Goal: Transaction & Acquisition: Purchase product/service

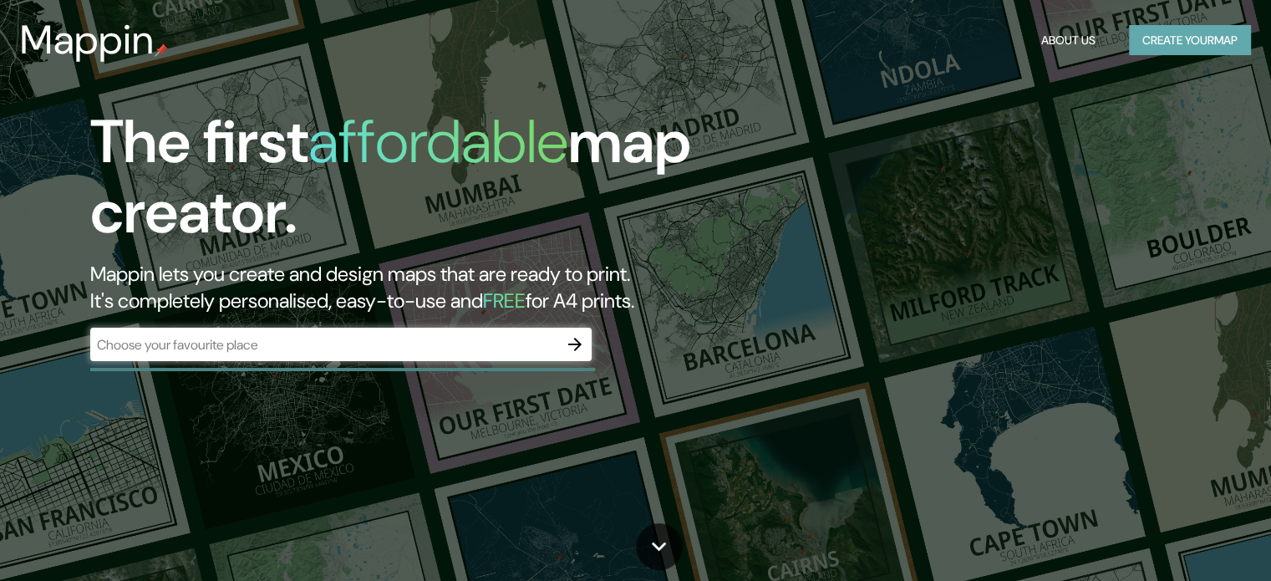
click at [1222, 48] on button "Create your map" at bounding box center [1190, 40] width 122 height 31
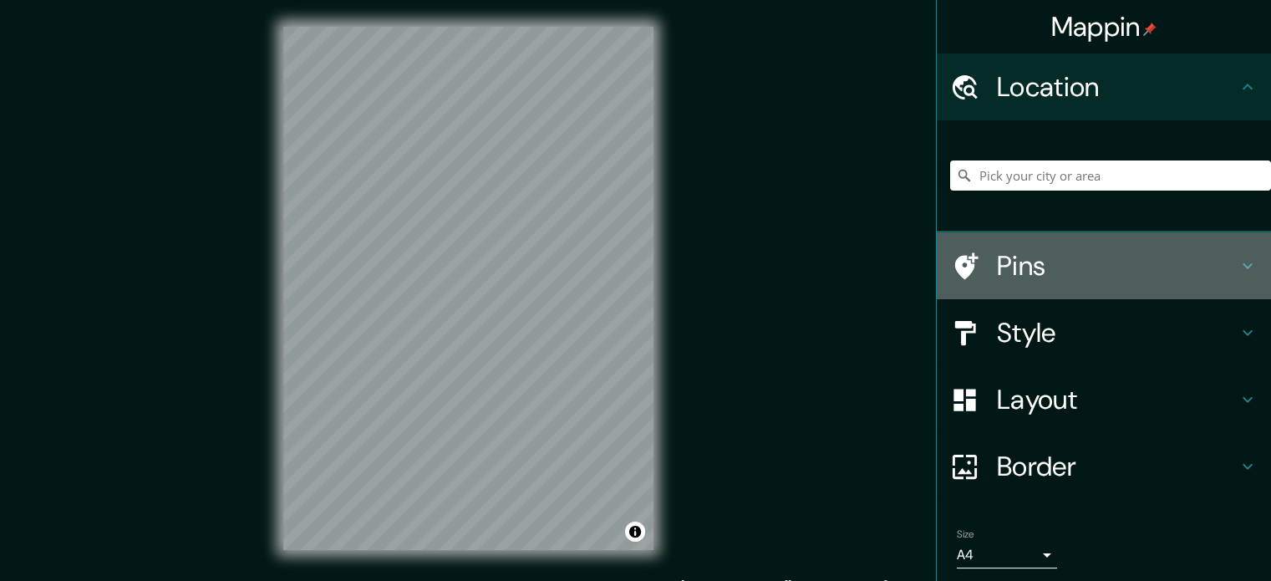
click at [1237, 272] on icon at bounding box center [1247, 266] width 20 height 20
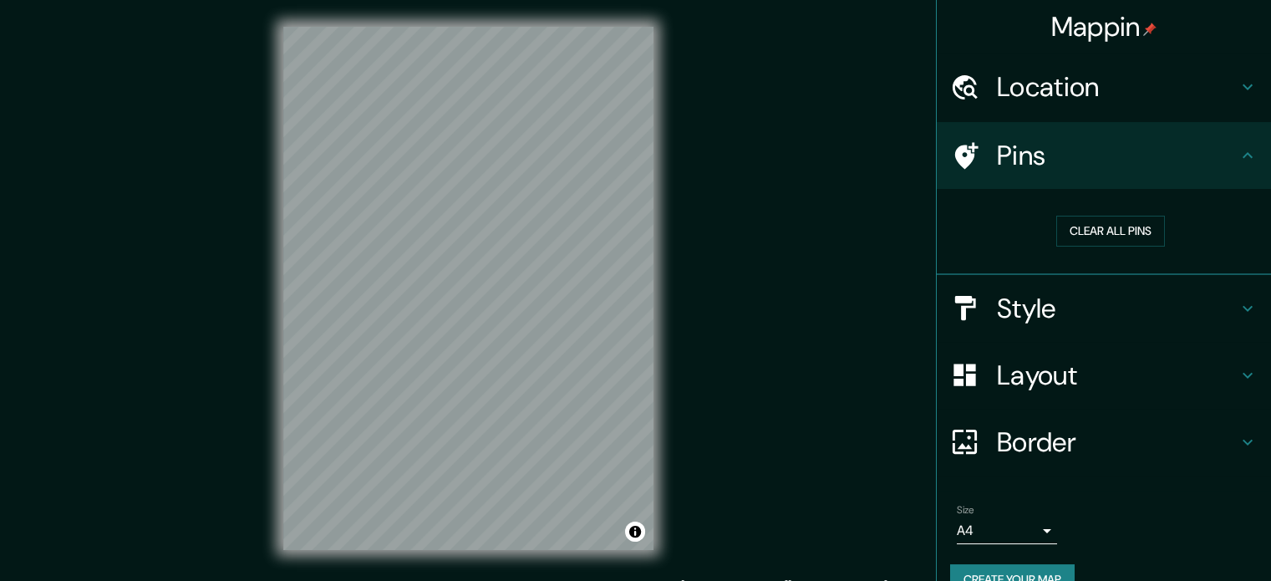
click at [1175, 88] on h4 "Location" at bounding box center [1117, 86] width 241 height 33
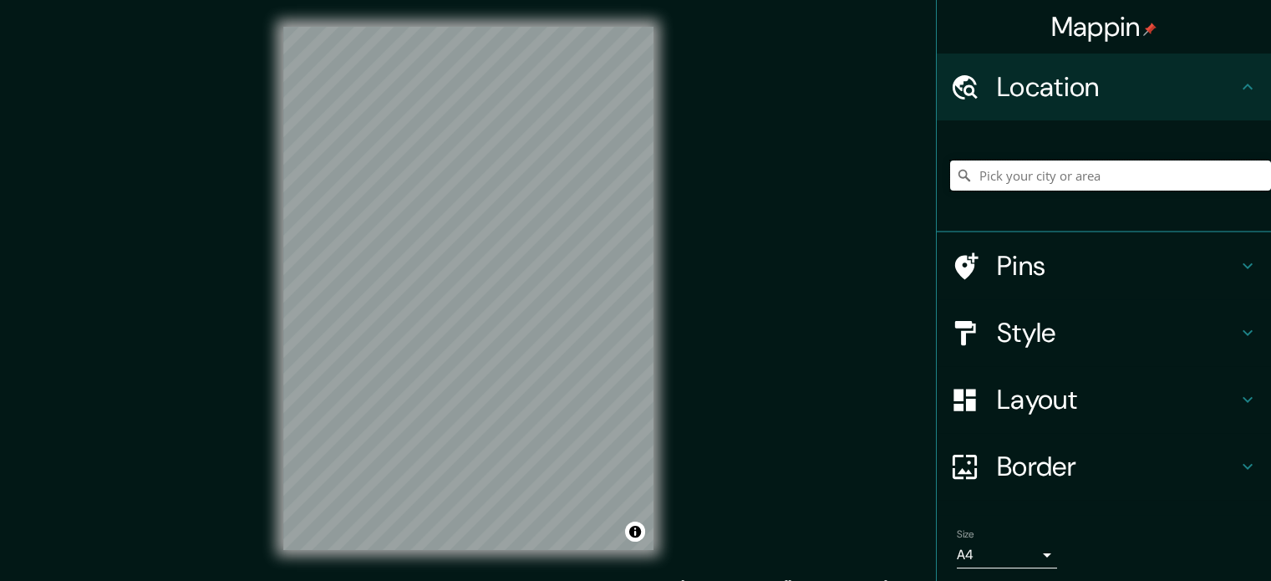
click at [1111, 176] on input "Pick your city or area" at bounding box center [1110, 175] width 321 height 30
click at [1176, 176] on input "Istmina, [GEOGRAPHIC_DATA], [GEOGRAPHIC_DATA]" at bounding box center [1110, 175] width 321 height 30
type input "Istmina, [GEOGRAPHIC_DATA], [GEOGRAPHIC_DATA]"
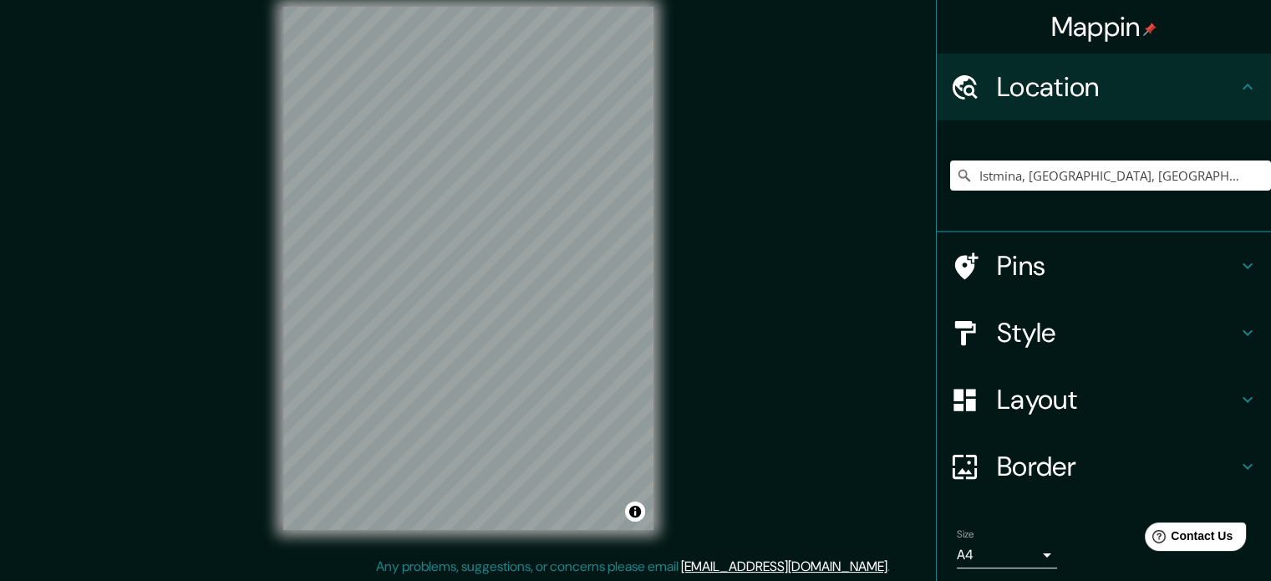
scroll to position [22, 0]
click at [1173, 253] on h4 "Pins" at bounding box center [1117, 265] width 241 height 33
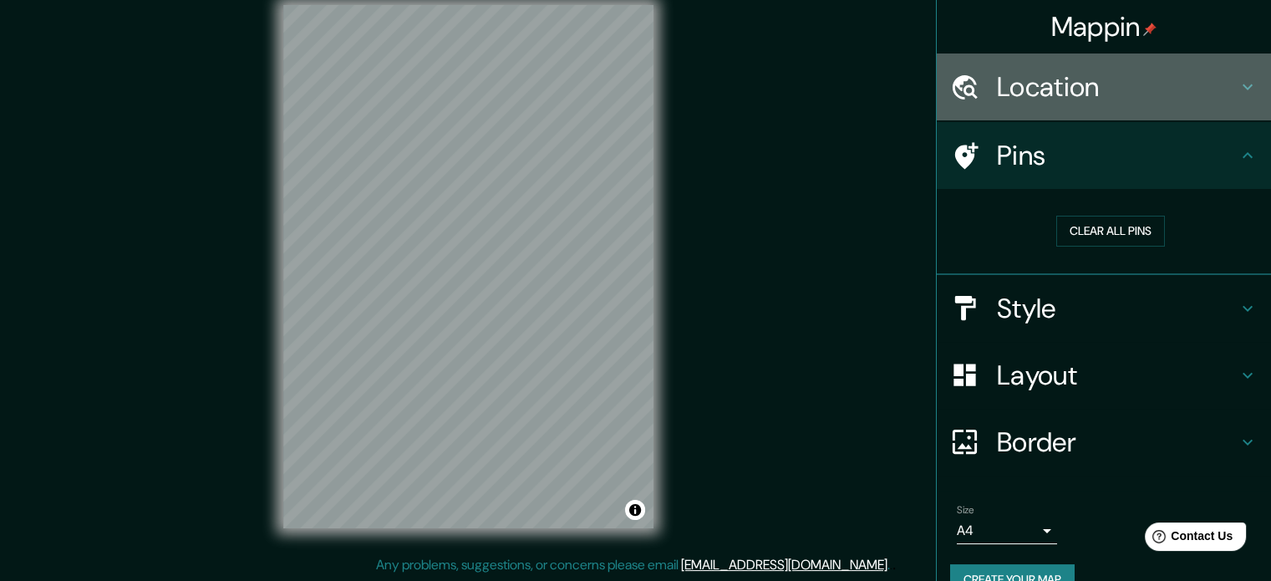
click at [1162, 79] on h4 "Location" at bounding box center [1117, 86] width 241 height 33
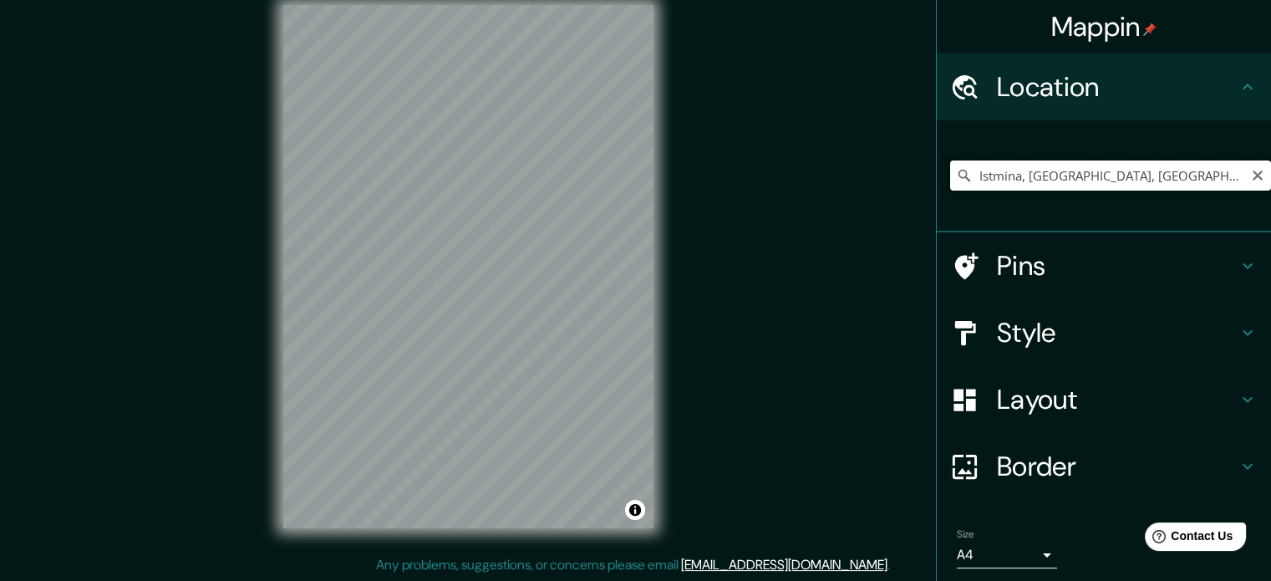
drag, startPoint x: 1129, startPoint y: 180, endPoint x: 1127, endPoint y: 170, distance: 10.3
click at [1129, 177] on input "Istmina, [GEOGRAPHIC_DATA], [GEOGRAPHIC_DATA]" at bounding box center [1110, 175] width 321 height 30
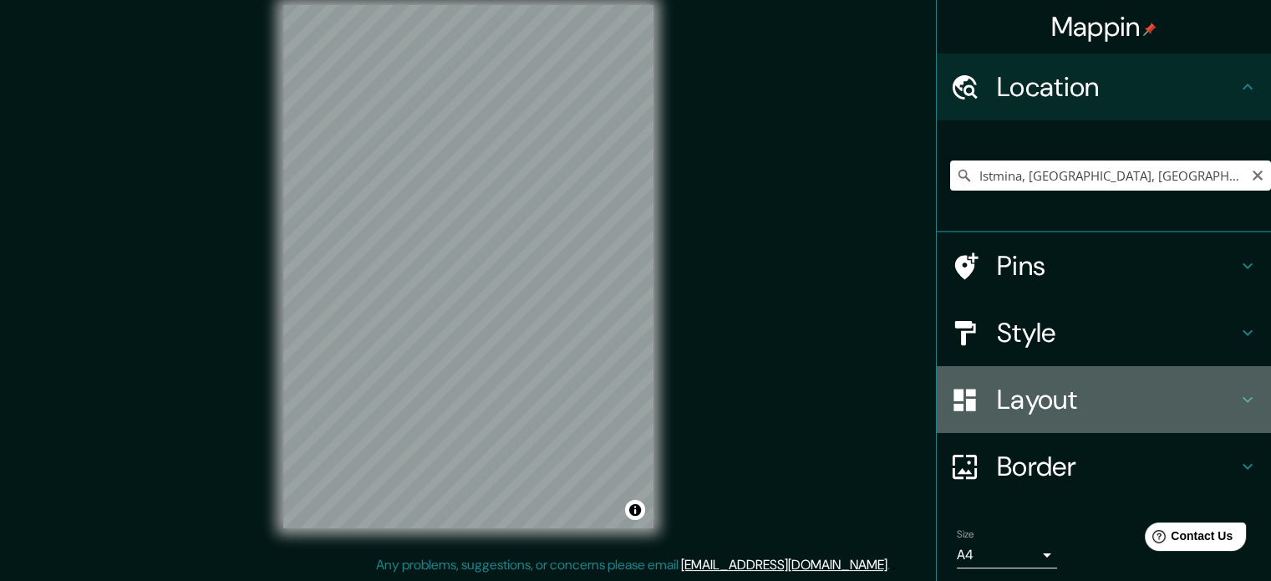
click at [1196, 387] on h4 "Layout" at bounding box center [1117, 399] width 241 height 33
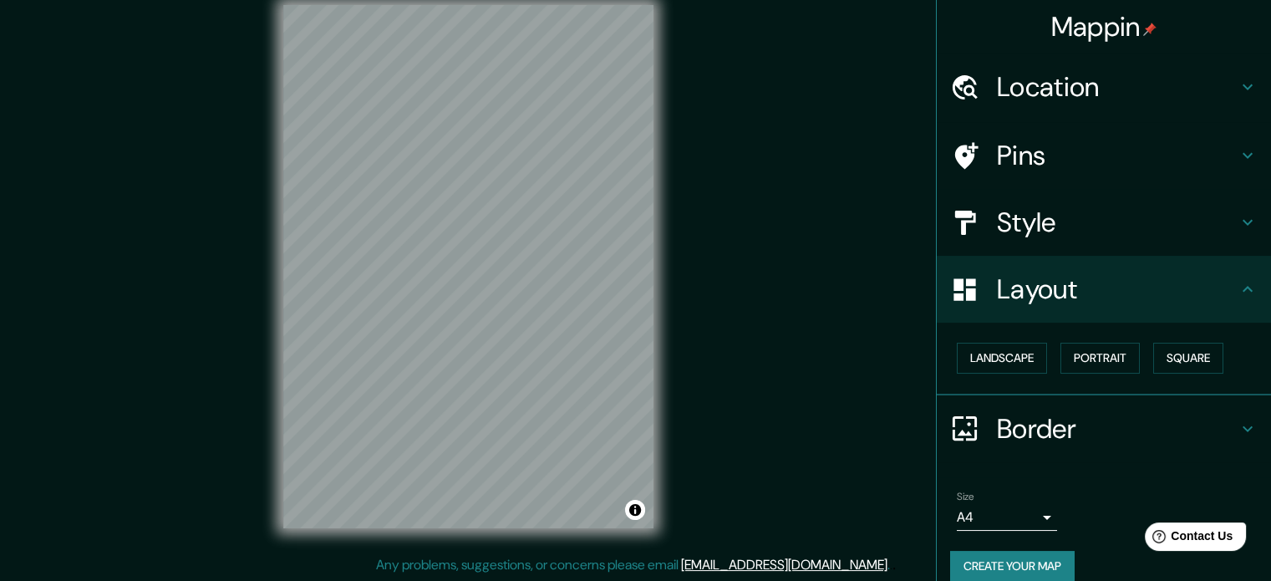
click at [1144, 413] on h4 "Border" at bounding box center [1117, 428] width 241 height 33
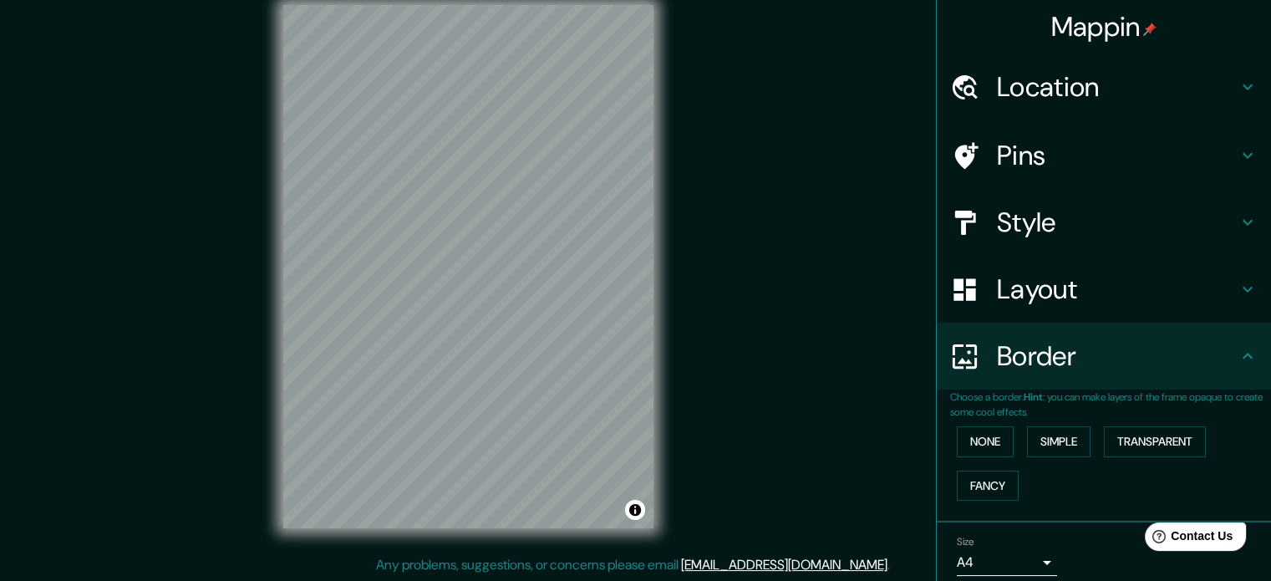
click at [1164, 394] on p "Choose a border. Hint : you can make layers of the frame opaque to create some …" at bounding box center [1110, 404] width 321 height 30
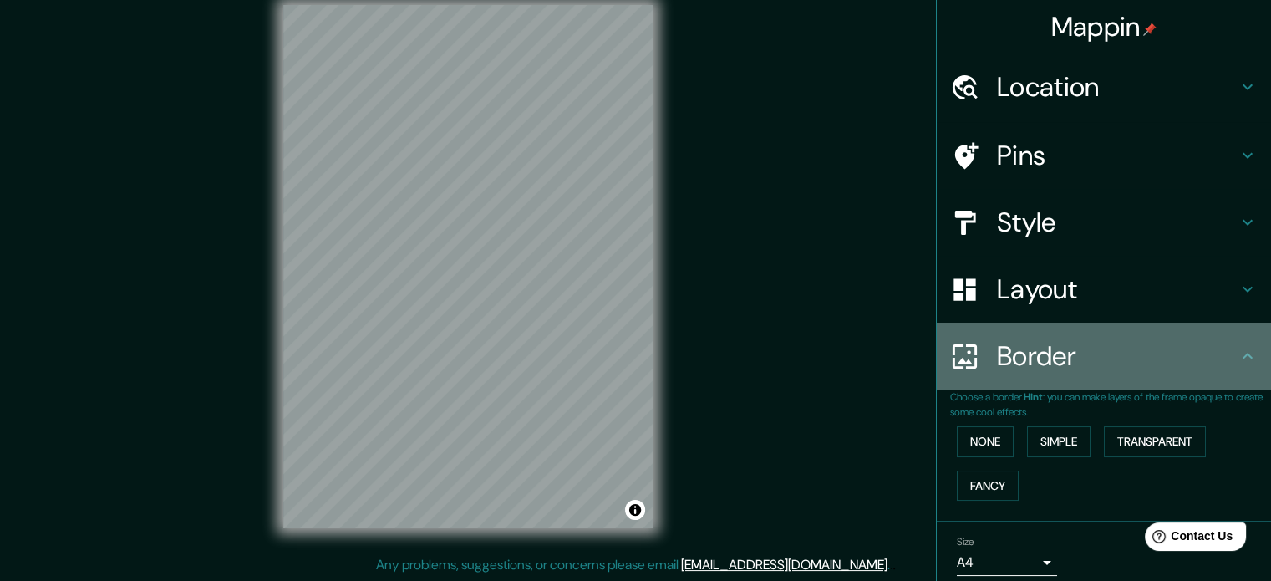
drag, startPoint x: 1211, startPoint y: 364, endPoint x: 1230, endPoint y: 319, distance: 48.7
click at [1216, 360] on h4 "Border" at bounding box center [1117, 355] width 241 height 33
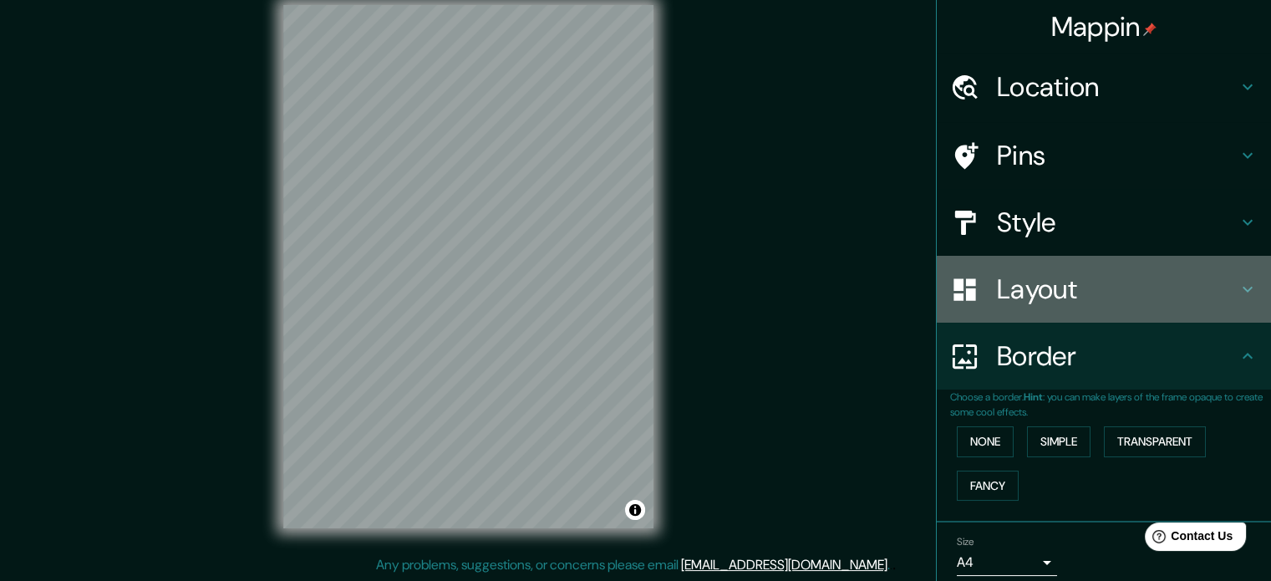
click at [1229, 302] on div "Layout" at bounding box center [1104, 289] width 334 height 67
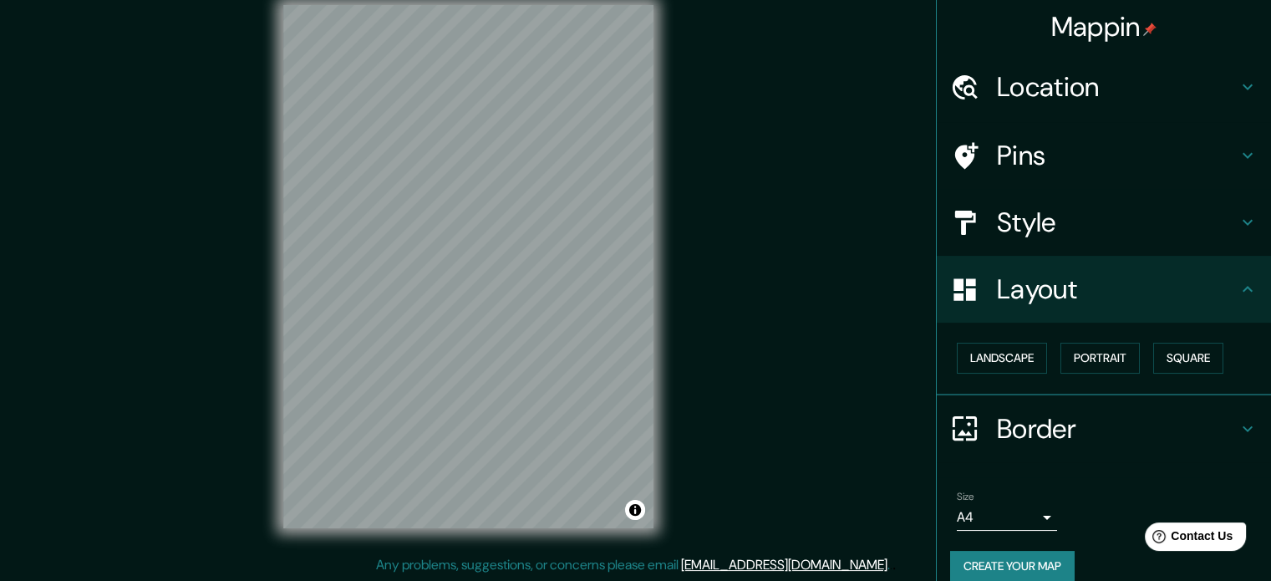
click at [287, 556] on div "Mappin Location [GEOGRAPHIC_DATA], [GEOGRAPHIC_DATA], [GEOGRAPHIC_DATA] Pins St…" at bounding box center [635, 279] width 1271 height 603
click at [1220, 83] on h4 "Location" at bounding box center [1117, 86] width 241 height 33
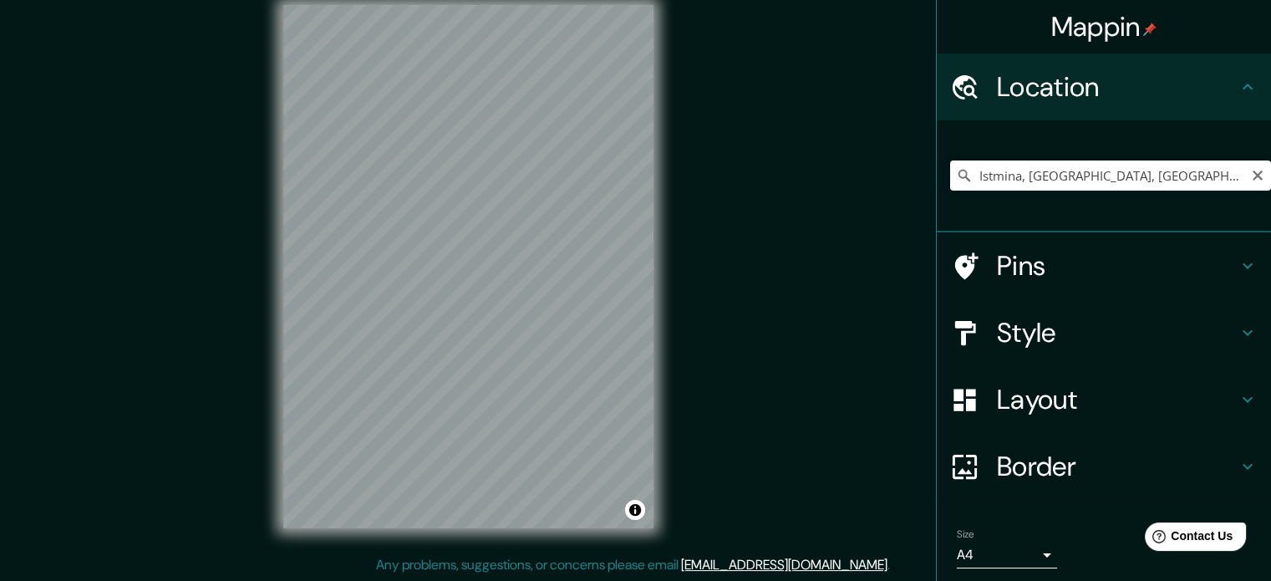
drag, startPoint x: 1159, startPoint y: 154, endPoint x: 1160, endPoint y: 170, distance: 15.9
click at [1160, 163] on div "Istmina, [GEOGRAPHIC_DATA], [GEOGRAPHIC_DATA]" at bounding box center [1110, 176] width 321 height 84
click at [1160, 170] on input "Istmina, [GEOGRAPHIC_DATA], [GEOGRAPHIC_DATA]" at bounding box center [1110, 175] width 321 height 30
click at [1160, 160] on div "Istmina, [GEOGRAPHIC_DATA], [GEOGRAPHIC_DATA]" at bounding box center [1110, 176] width 321 height 84
click at [1159, 170] on input "Istmina, [GEOGRAPHIC_DATA], [GEOGRAPHIC_DATA]" at bounding box center [1110, 175] width 321 height 30
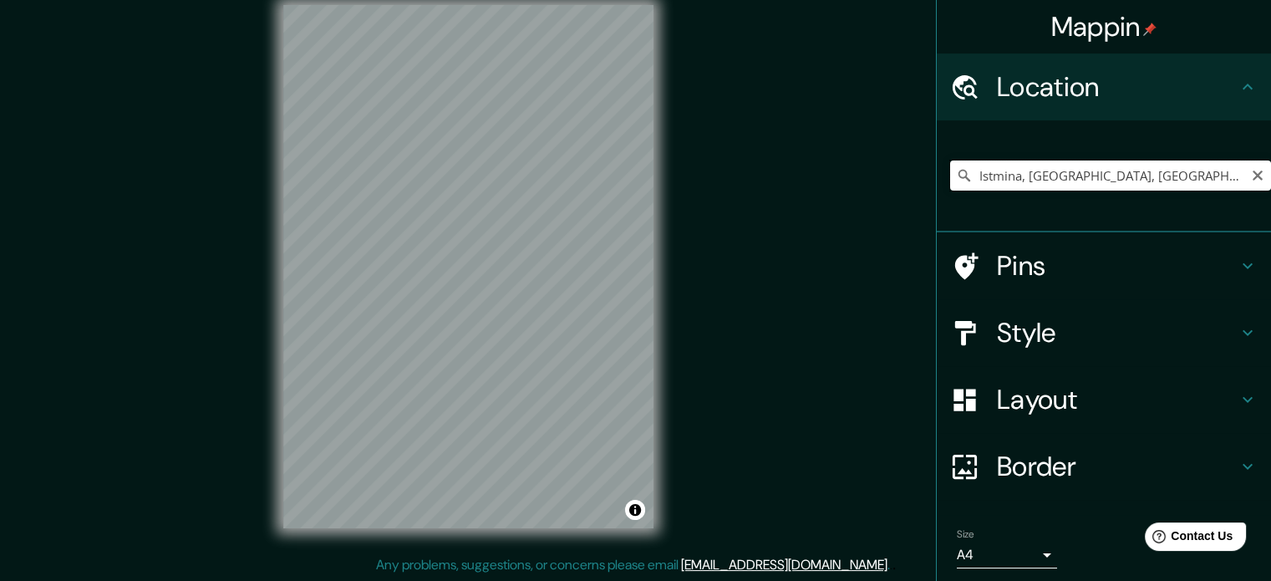
click at [1137, 171] on input "Istmina, [GEOGRAPHIC_DATA], [GEOGRAPHIC_DATA]" at bounding box center [1110, 175] width 321 height 30
drag, startPoint x: 1136, startPoint y: 170, endPoint x: 1172, endPoint y: 145, distance: 43.8
click at [1173, 141] on div "Istmina, [GEOGRAPHIC_DATA], [GEOGRAPHIC_DATA]" at bounding box center [1110, 176] width 321 height 84
drag, startPoint x: 1121, startPoint y: 183, endPoint x: 1026, endPoint y: 170, distance: 96.2
click at [1030, 168] on input "Istmina, [GEOGRAPHIC_DATA], [GEOGRAPHIC_DATA]" at bounding box center [1110, 175] width 321 height 30
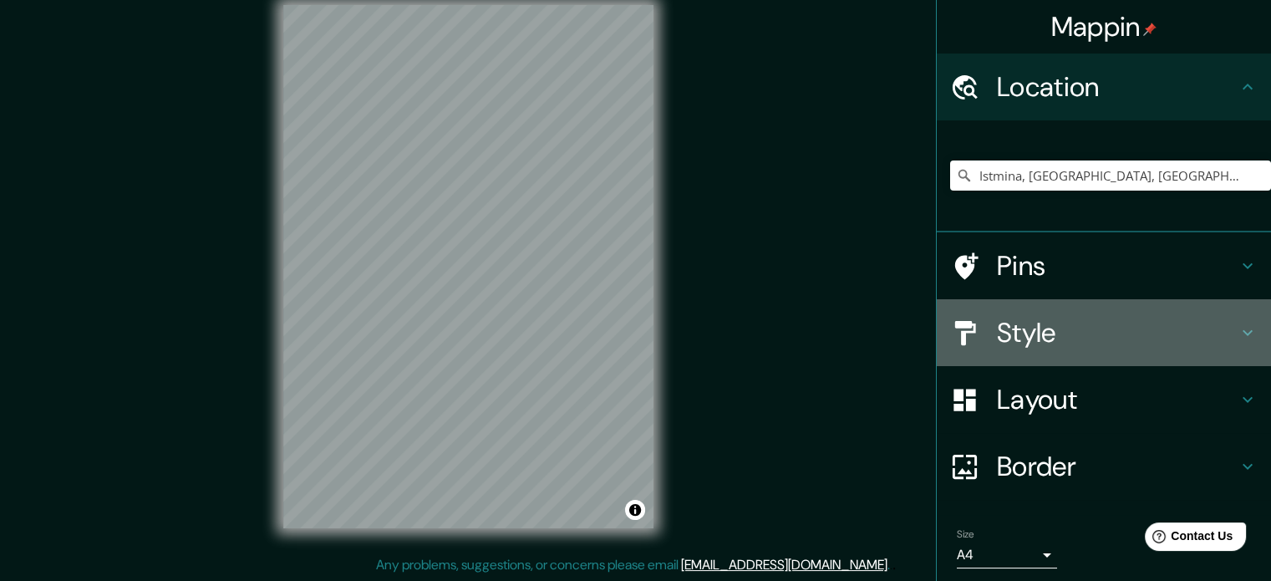
click at [1213, 337] on h4 "Style" at bounding box center [1117, 332] width 241 height 33
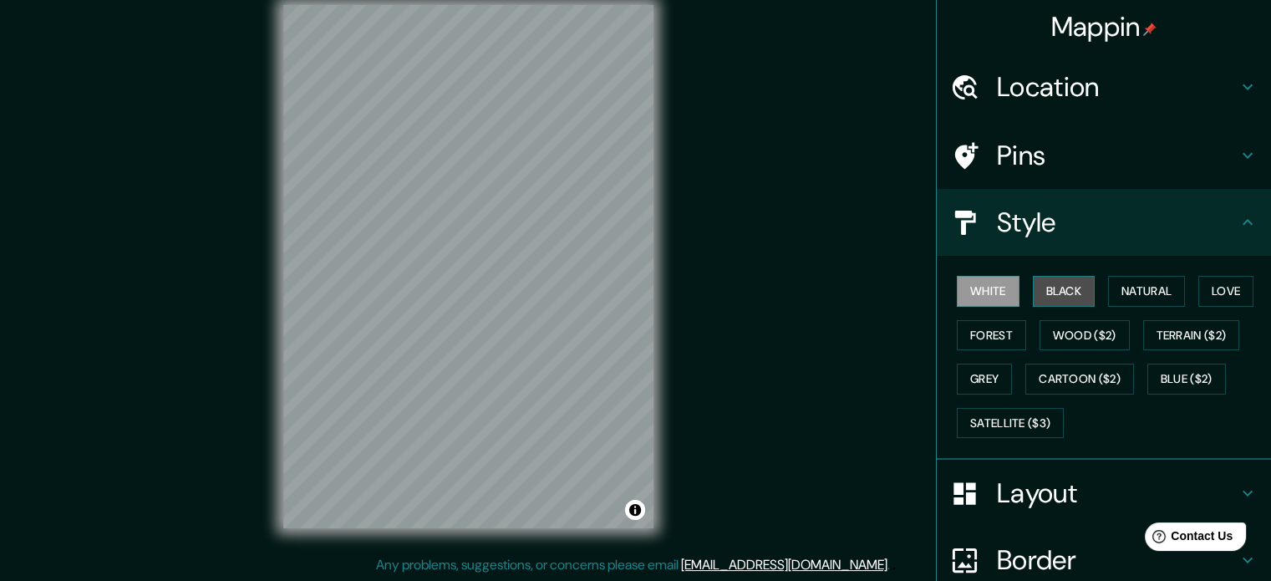
click at [1048, 295] on button "Black" at bounding box center [1064, 291] width 63 height 31
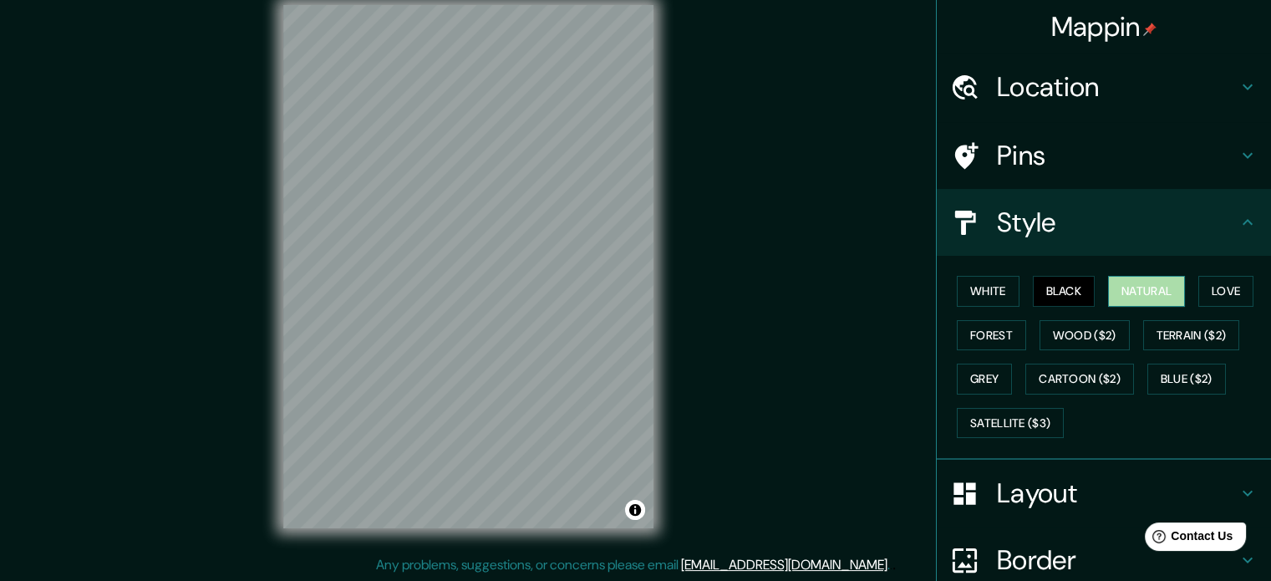
click at [1119, 287] on button "Natural" at bounding box center [1146, 291] width 77 height 31
click at [1206, 302] on button "Love" at bounding box center [1225, 291] width 55 height 31
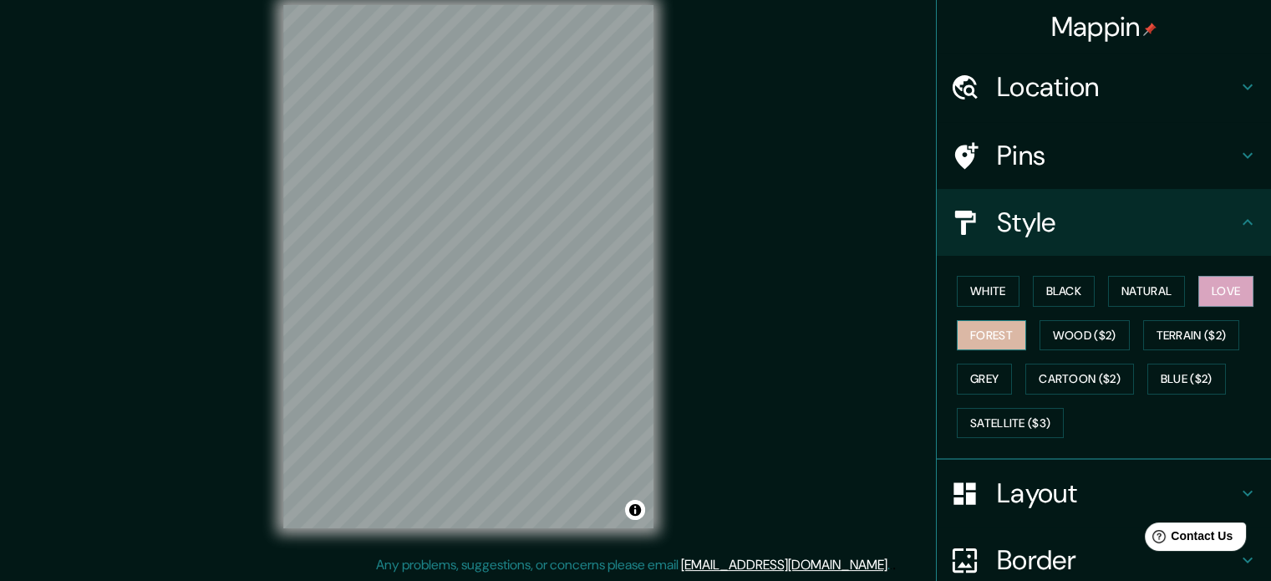
click at [992, 338] on button "Forest" at bounding box center [991, 335] width 69 height 31
click at [997, 289] on button "White" at bounding box center [988, 291] width 63 height 31
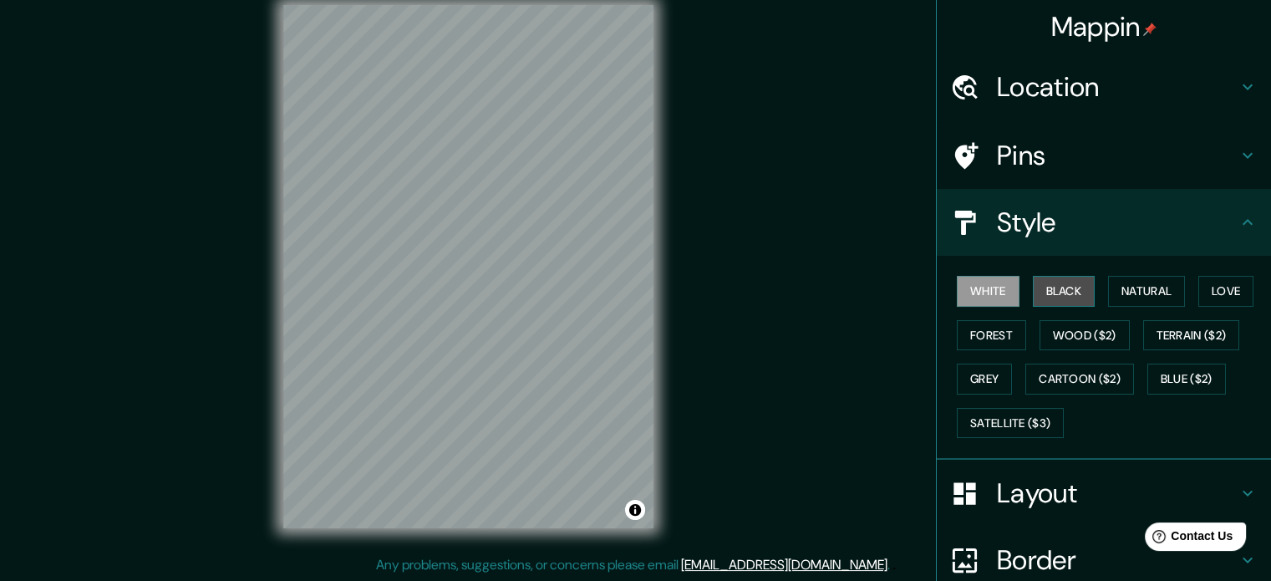
click at [1064, 296] on button "Black" at bounding box center [1064, 291] width 63 height 31
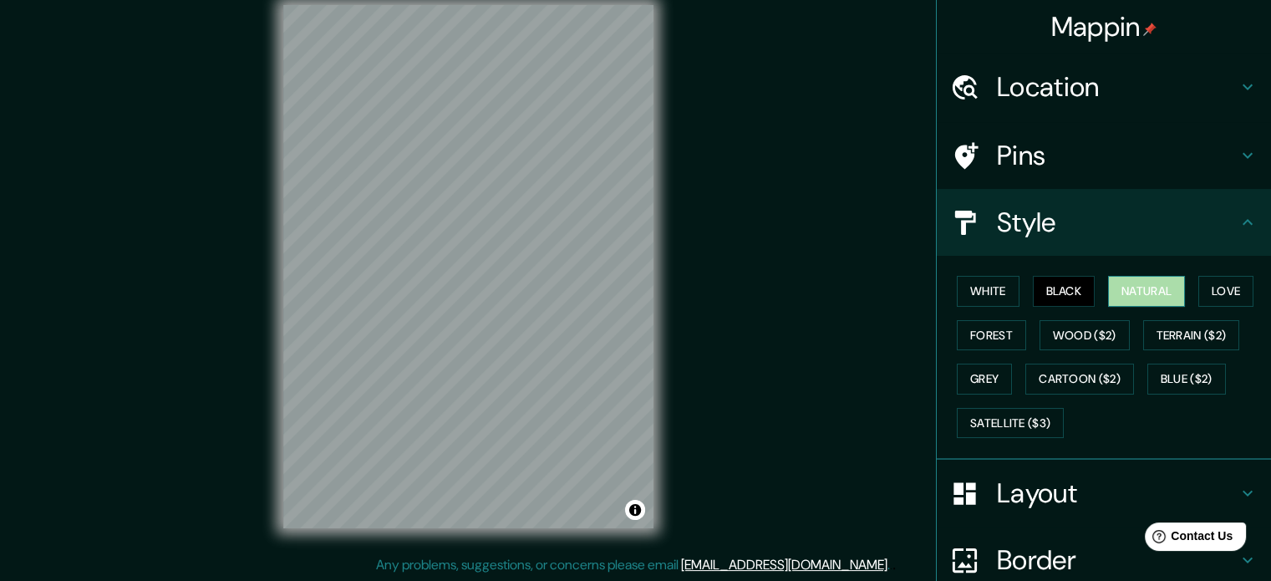
click at [1123, 292] on button "Natural" at bounding box center [1146, 291] width 77 height 31
click at [1038, 302] on button "Black" at bounding box center [1064, 291] width 63 height 31
click at [1131, 297] on button "Natural" at bounding box center [1146, 291] width 77 height 31
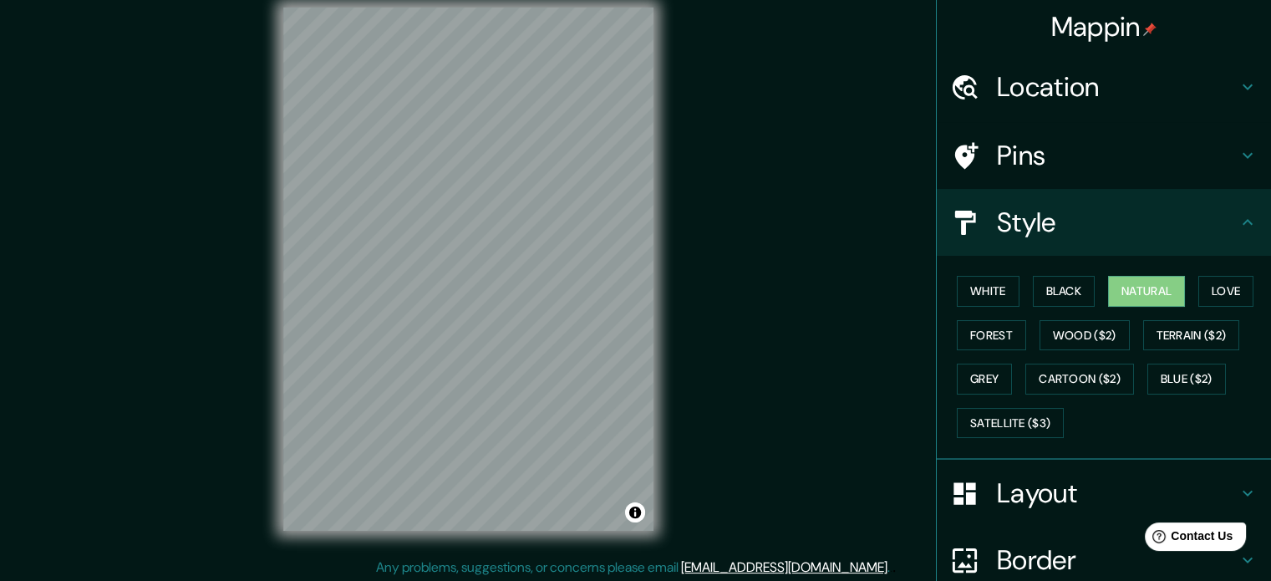
scroll to position [17, 0]
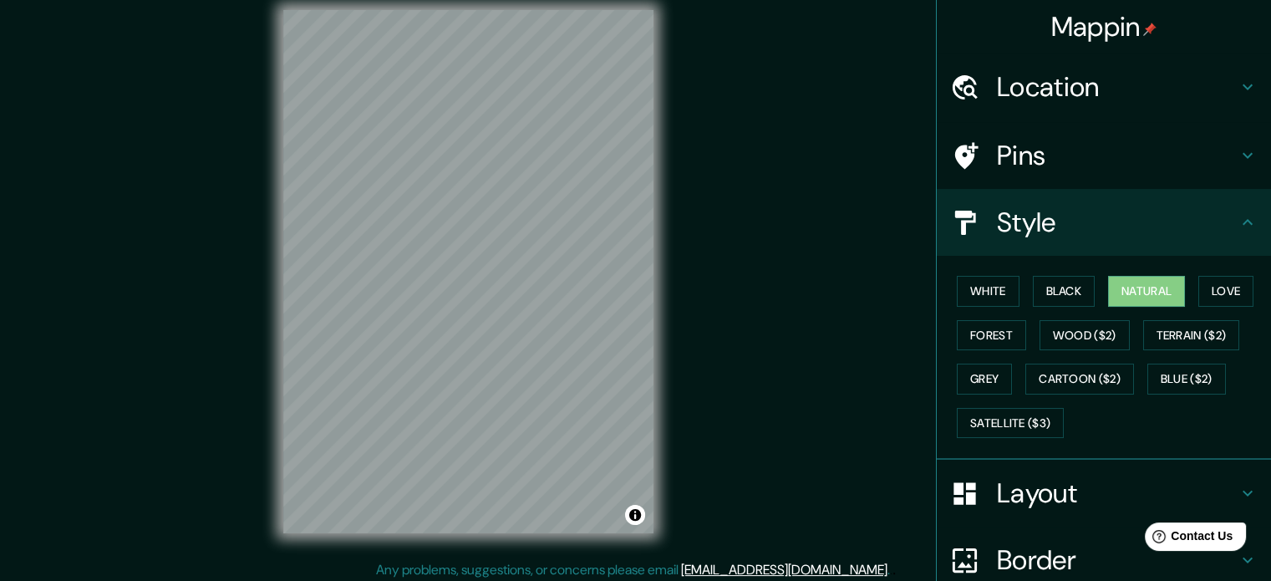
click at [1180, 484] on h4 "Layout" at bounding box center [1117, 492] width 241 height 33
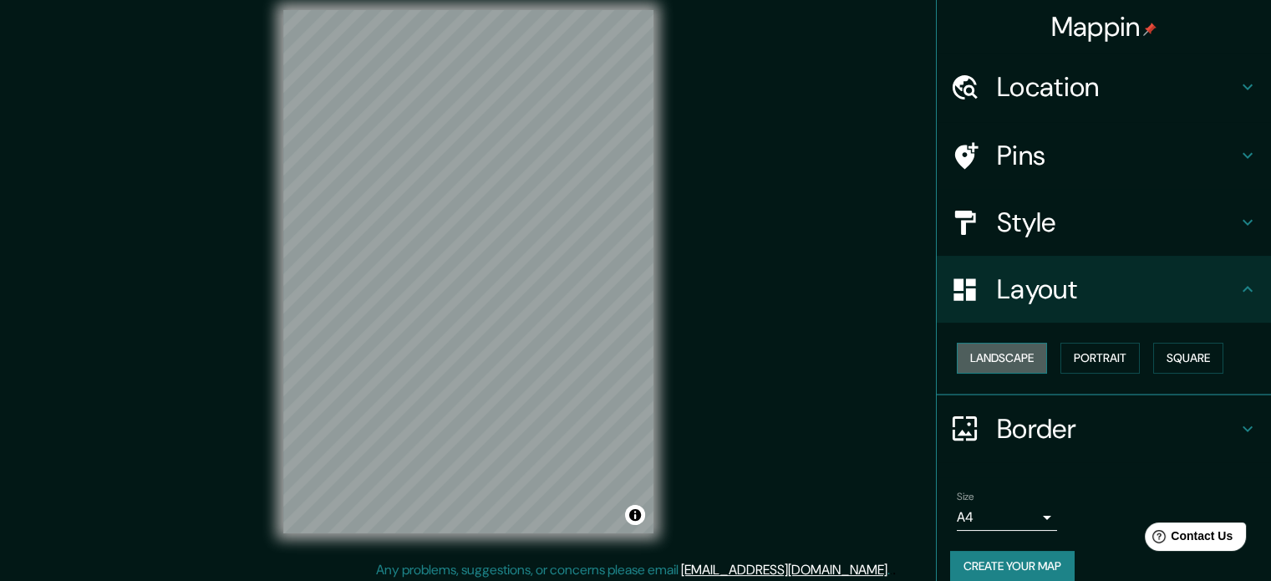
click at [969, 356] on button "Landscape" at bounding box center [1002, 358] width 90 height 31
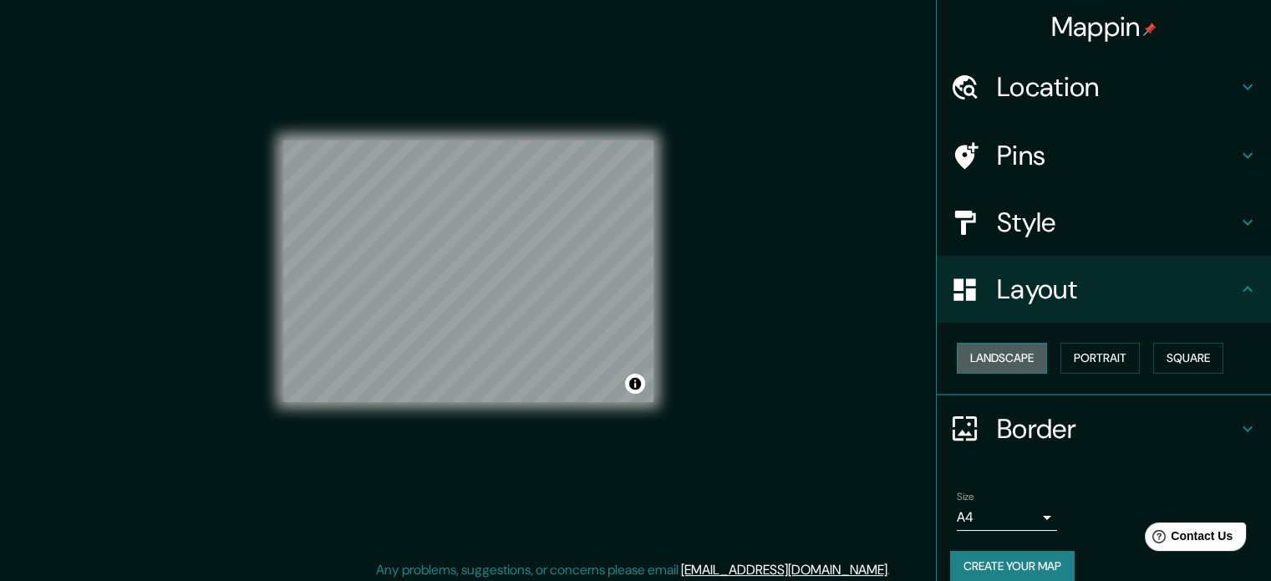
click at [992, 357] on button "Landscape" at bounding box center [1002, 358] width 90 height 31
click at [1088, 358] on button "Portrait" at bounding box center [1099, 358] width 79 height 31
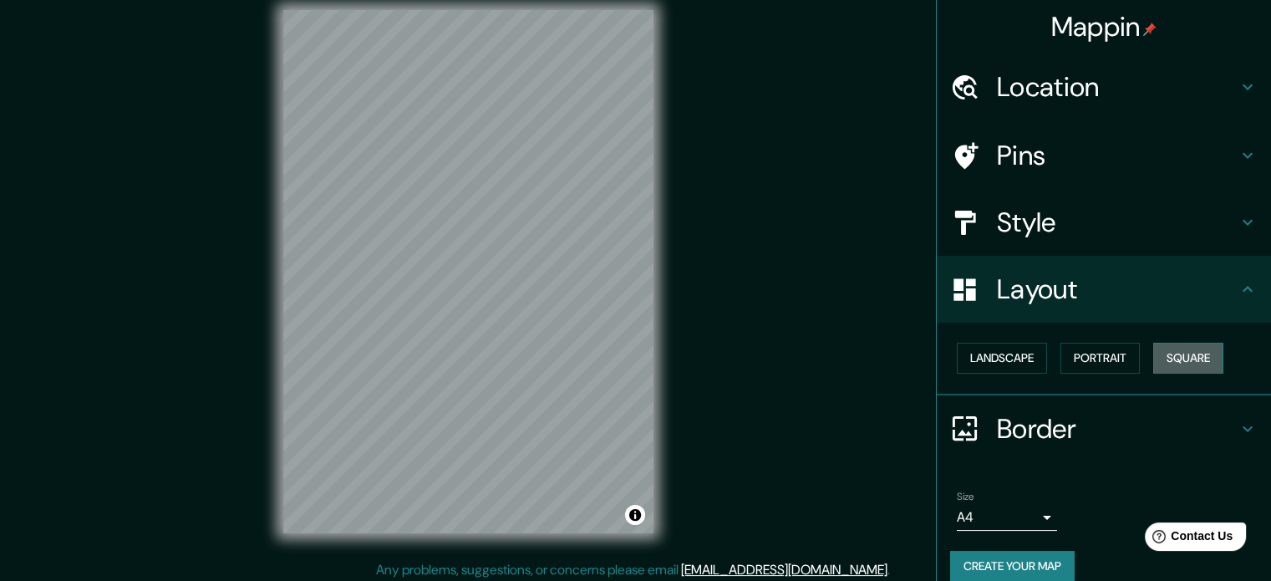
click at [1172, 358] on button "Square" at bounding box center [1188, 358] width 70 height 31
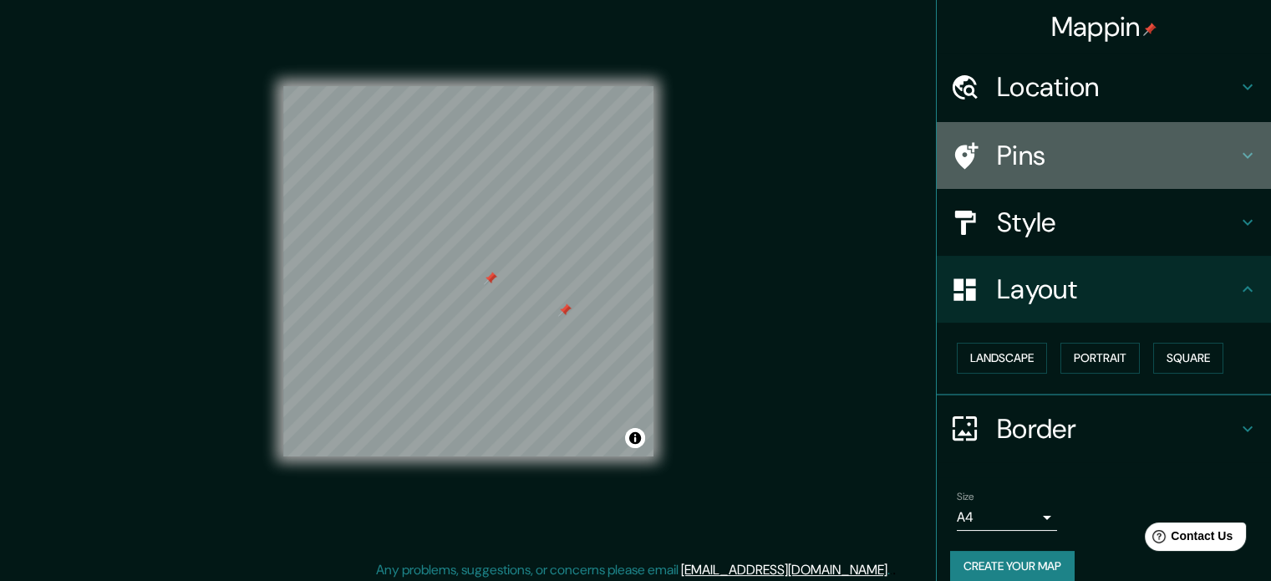
click at [1123, 155] on h4 "Pins" at bounding box center [1117, 155] width 241 height 33
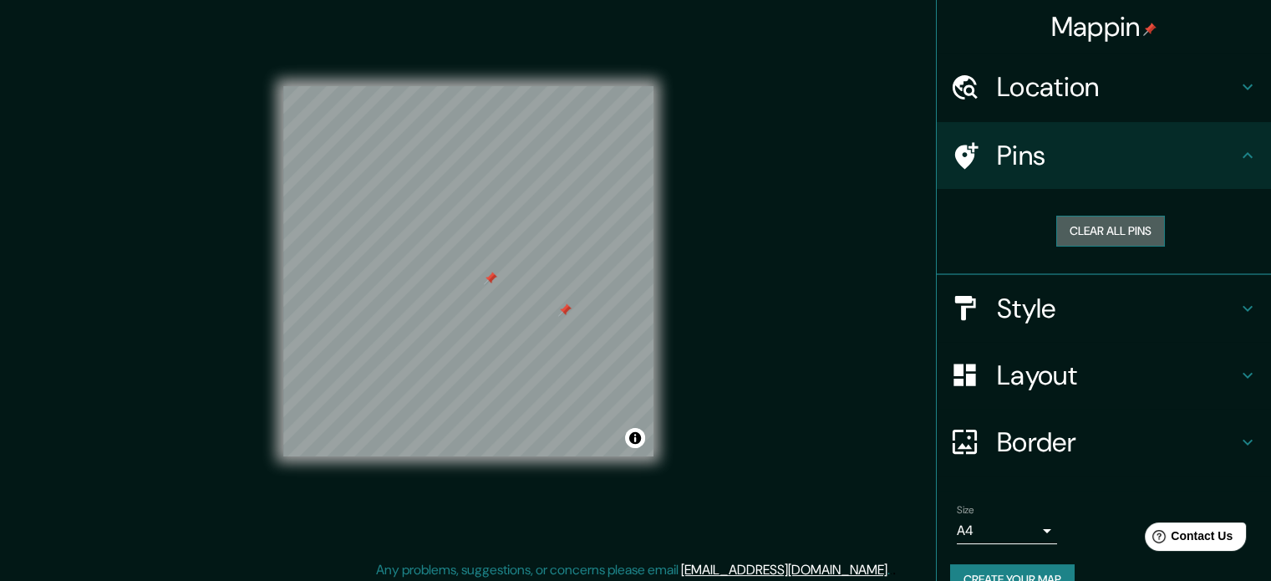
click at [1119, 233] on button "Clear all pins" at bounding box center [1110, 231] width 109 height 31
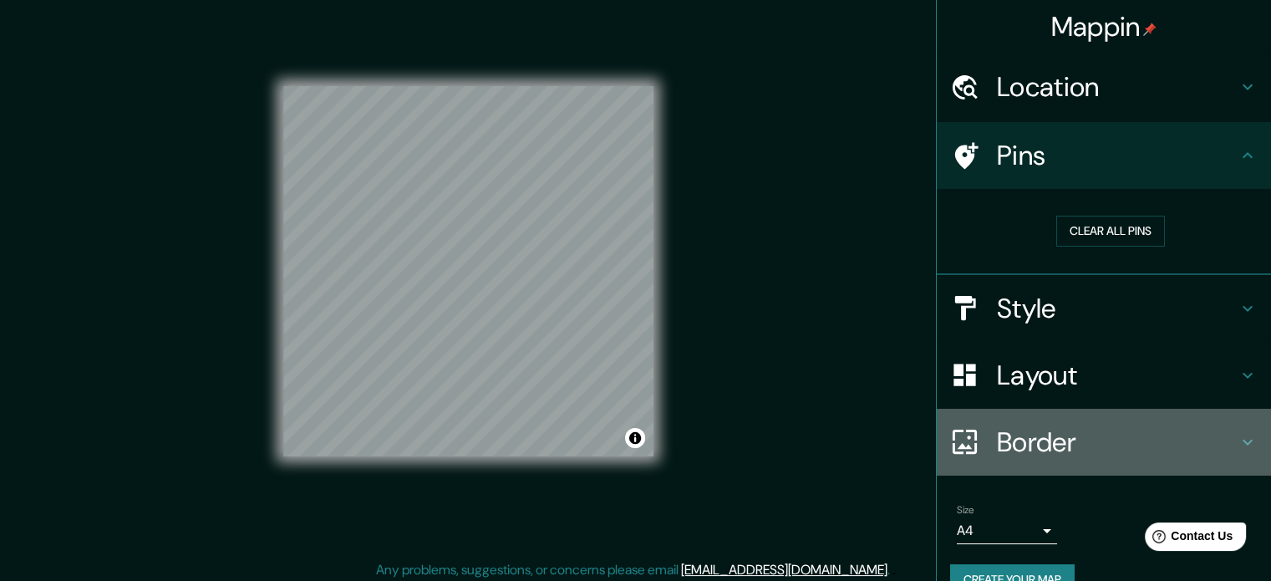
click at [1176, 434] on h4 "Border" at bounding box center [1117, 441] width 241 height 33
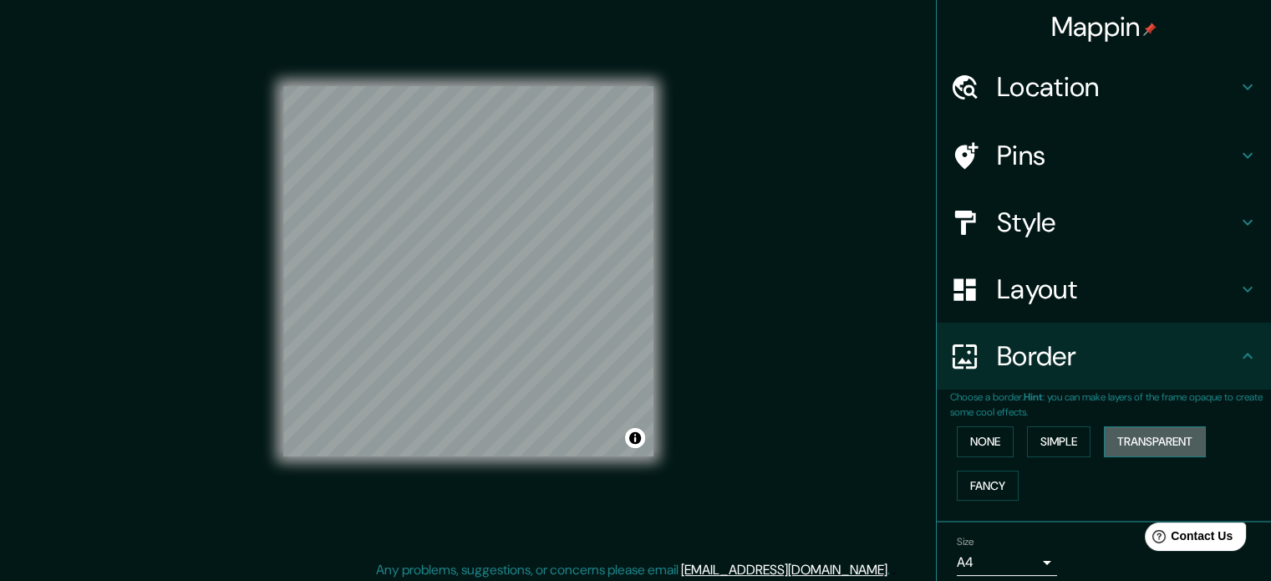
click at [1142, 433] on button "Transparent" at bounding box center [1155, 441] width 102 height 31
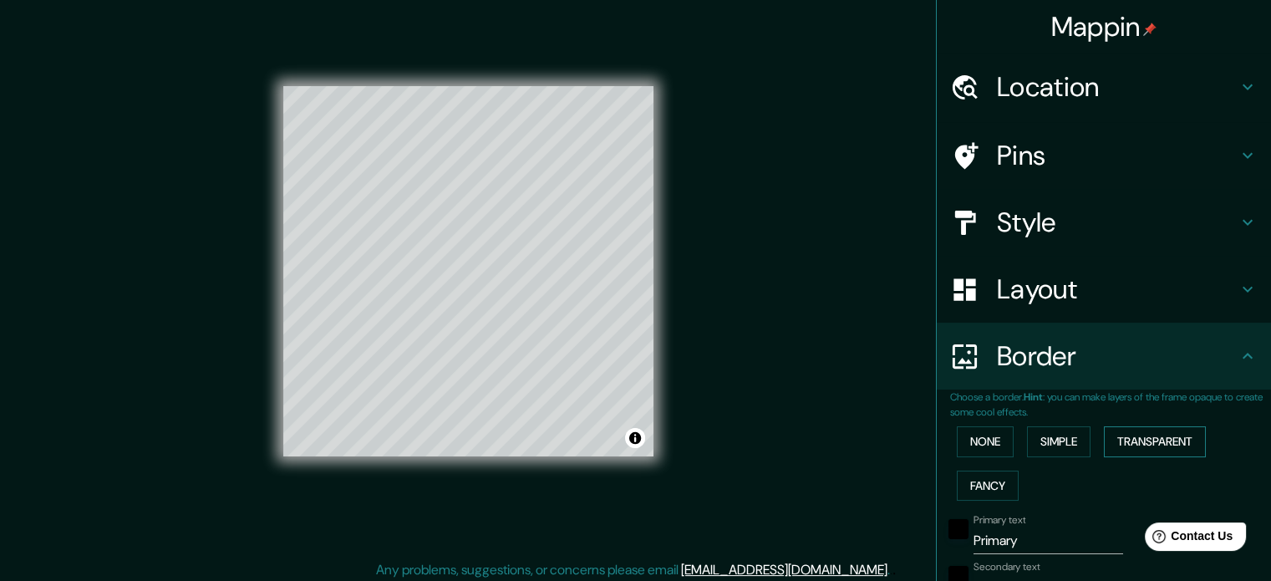
click at [1104, 446] on button "Transparent" at bounding box center [1155, 441] width 102 height 31
type input "213"
type input "35"
click at [977, 449] on button "None" at bounding box center [985, 441] width 57 height 31
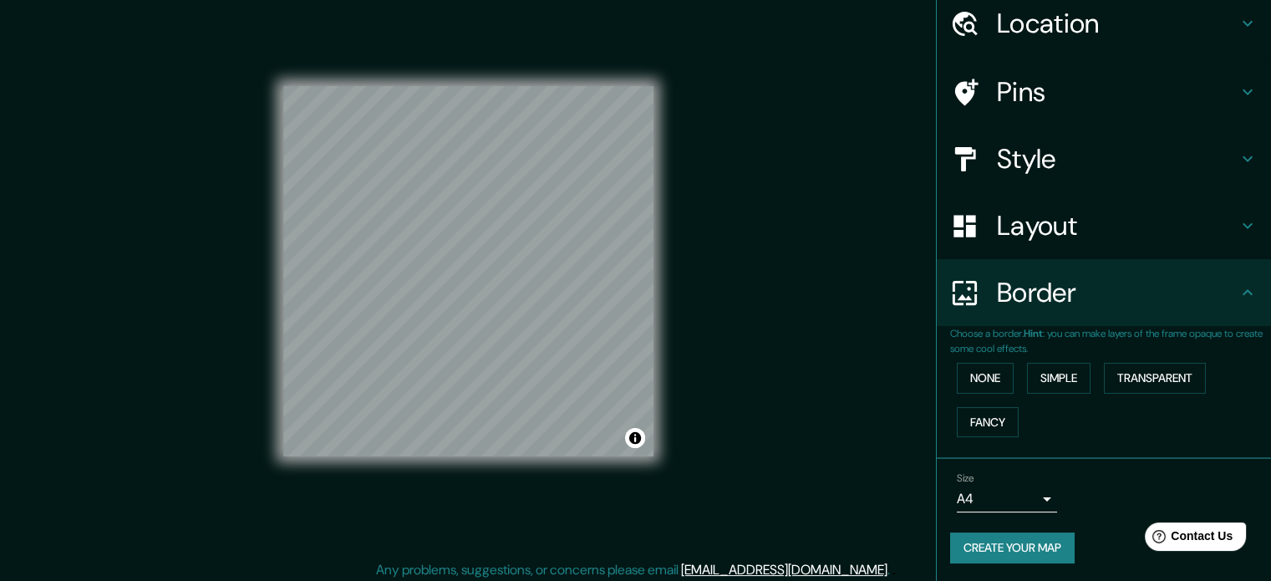
scroll to position [63, 0]
click at [1042, 540] on button "Create your map" at bounding box center [1012, 547] width 124 height 31
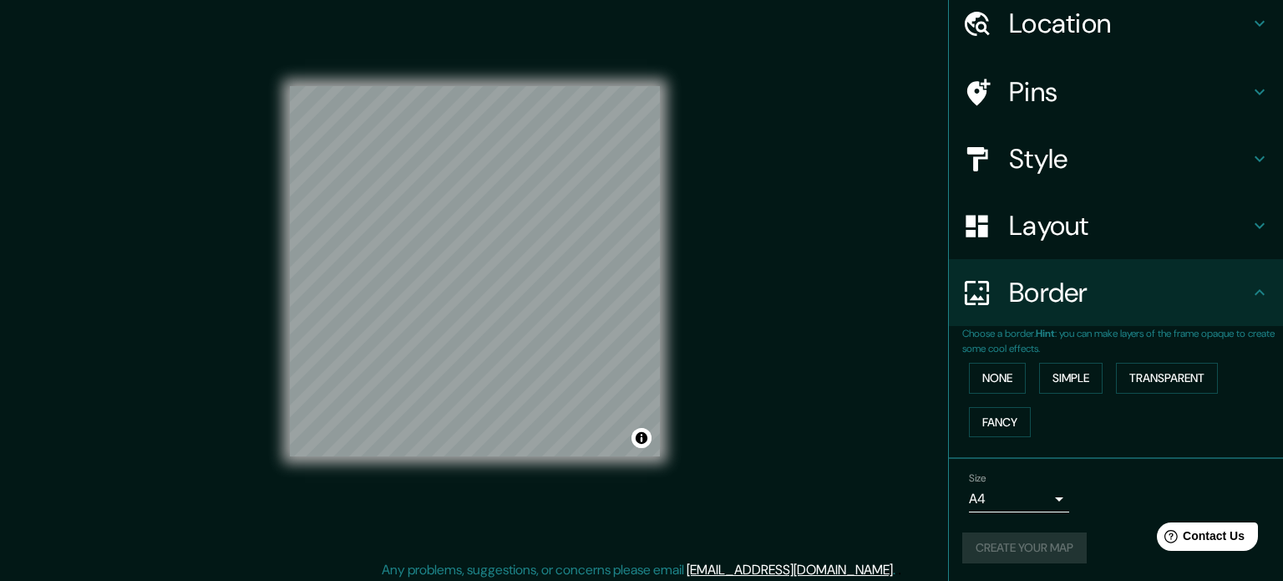
click at [1038, 500] on body "Mappin Location [GEOGRAPHIC_DATA], [GEOGRAPHIC_DATA], [GEOGRAPHIC_DATA] Pins St…" at bounding box center [641, 273] width 1283 height 581
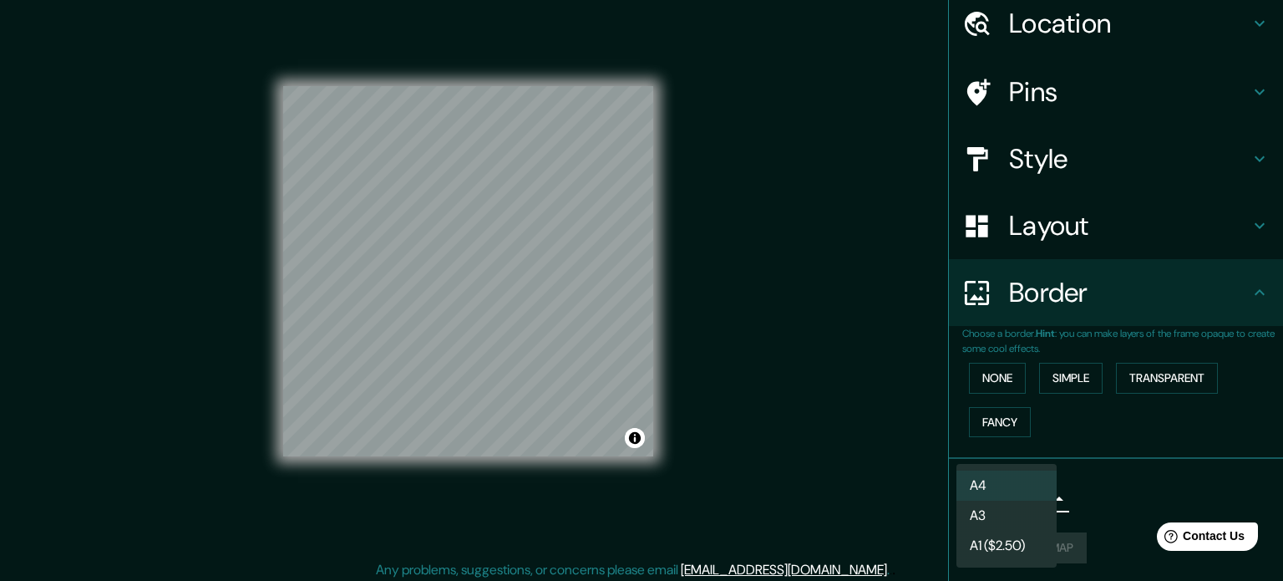
click at [1114, 494] on div at bounding box center [641, 290] width 1283 height 581
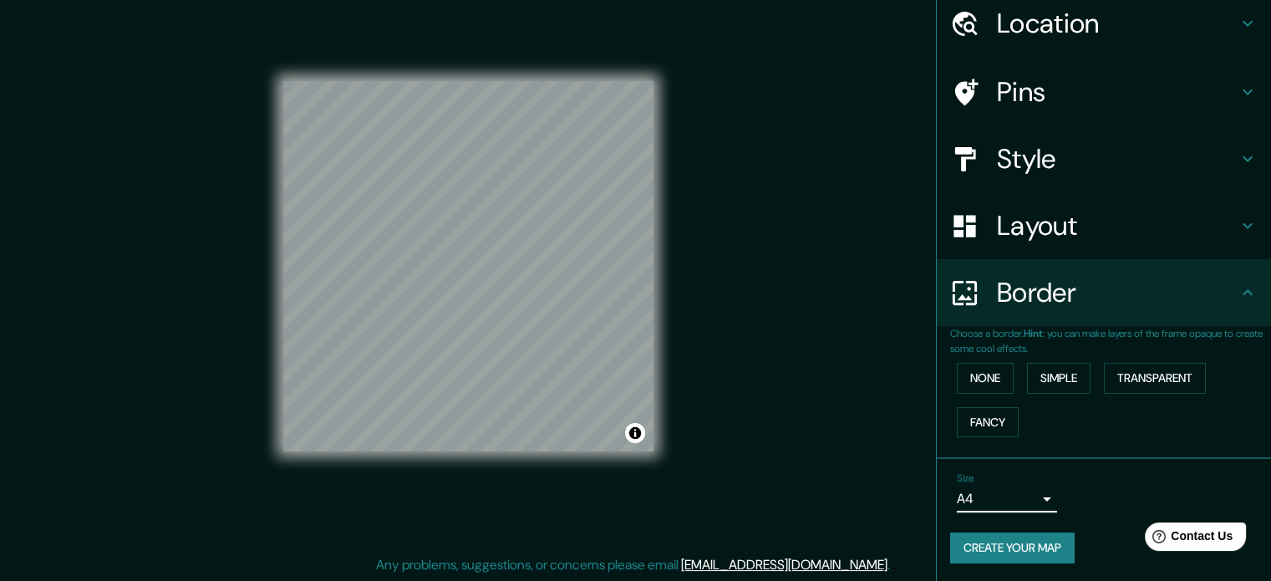
click at [1018, 543] on button "Create your map" at bounding box center [1012, 547] width 124 height 31
click at [1010, 544] on button "Create your map" at bounding box center [1012, 547] width 124 height 31
click at [1035, 546] on button "Create your map" at bounding box center [1012, 547] width 124 height 31
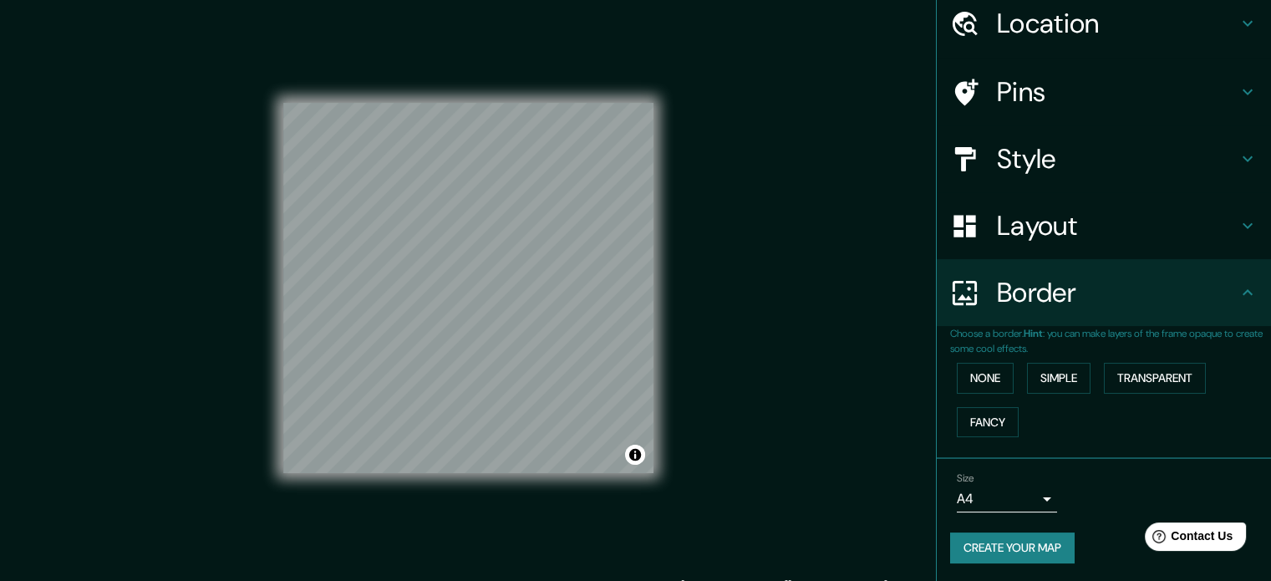
drag, startPoint x: 1254, startPoint y: 391, endPoint x: 1263, endPoint y: 422, distance: 32.2
click at [1246, 439] on div "None Simple Transparent Fancy" at bounding box center [1110, 400] width 321 height 88
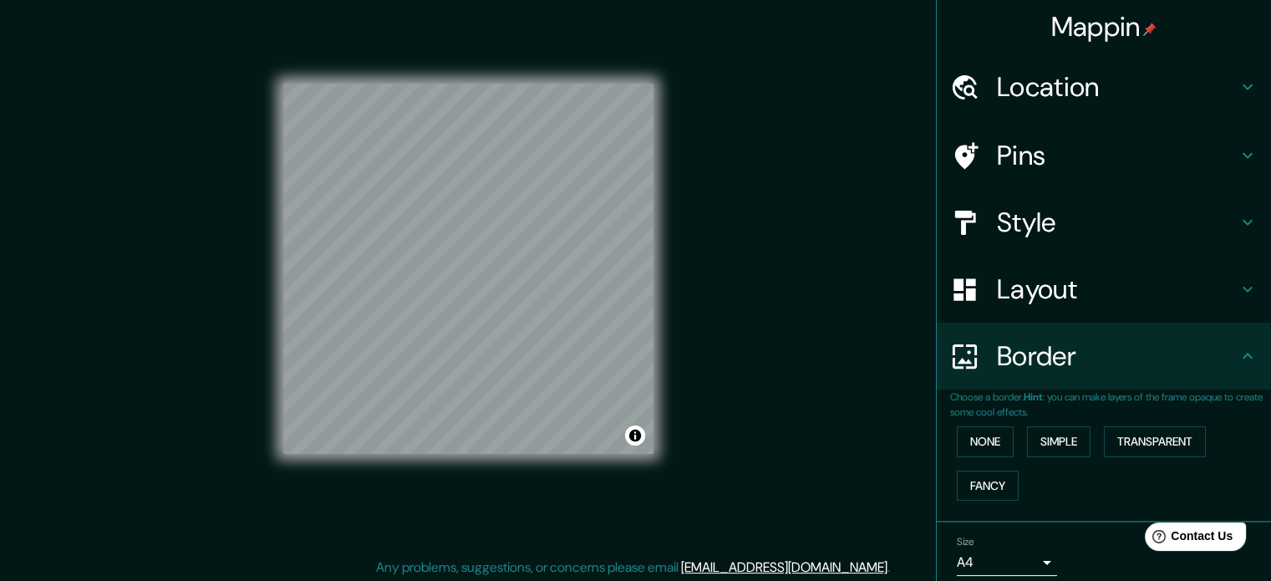
scroll to position [22, 0]
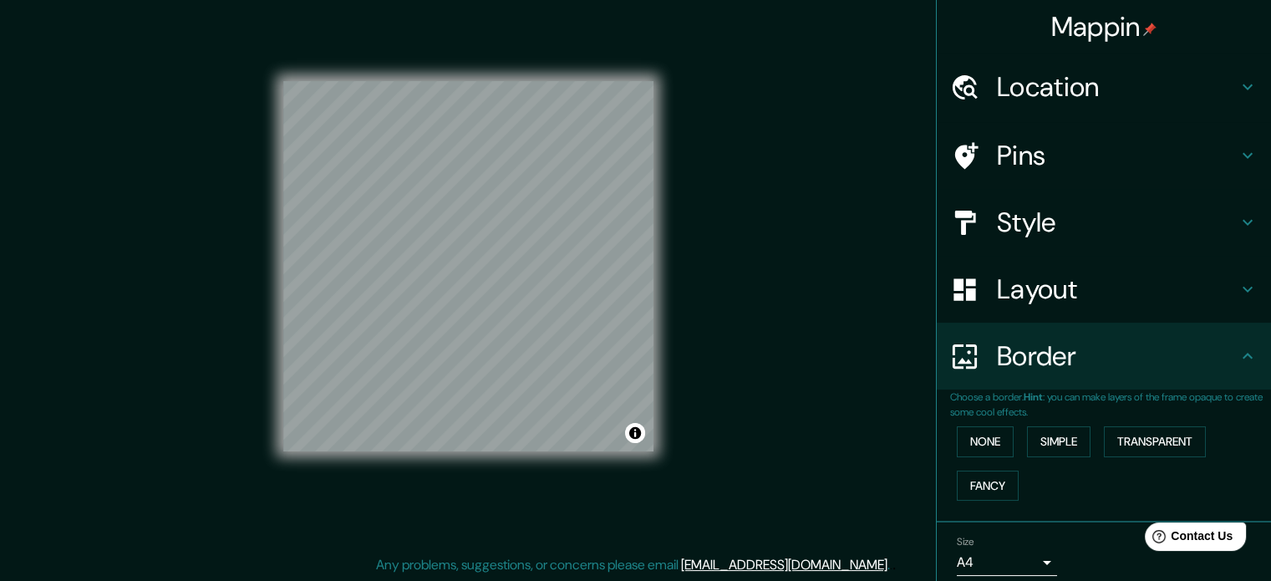
drag, startPoint x: 1278, startPoint y: 170, endPoint x: 99, endPoint y: 18, distance: 1189.4
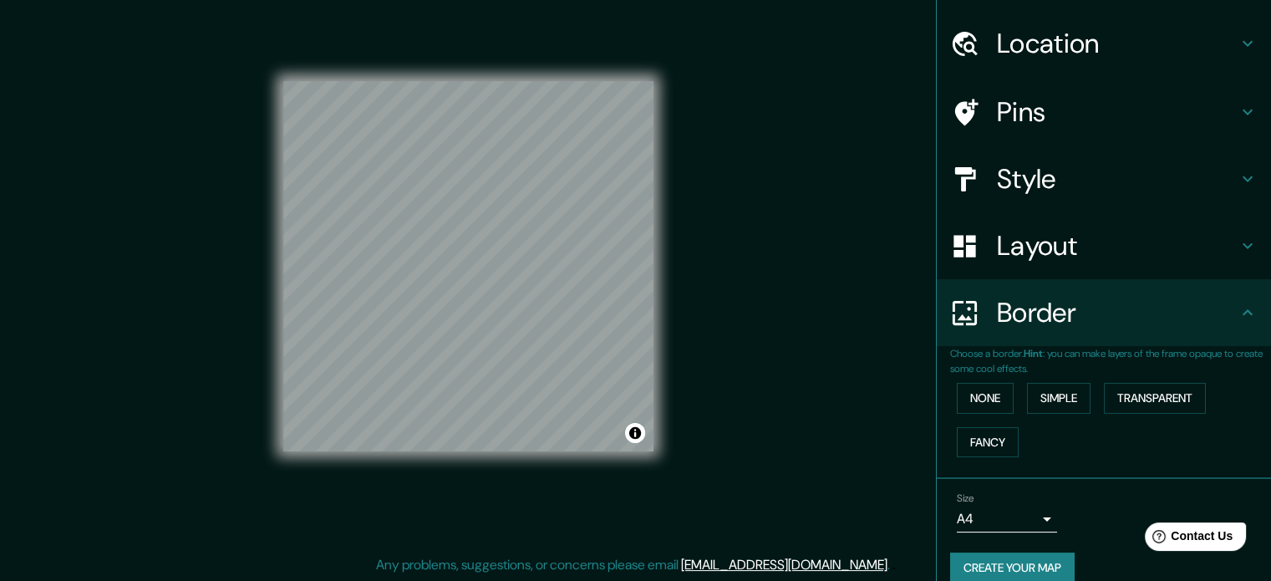
scroll to position [63, 0]
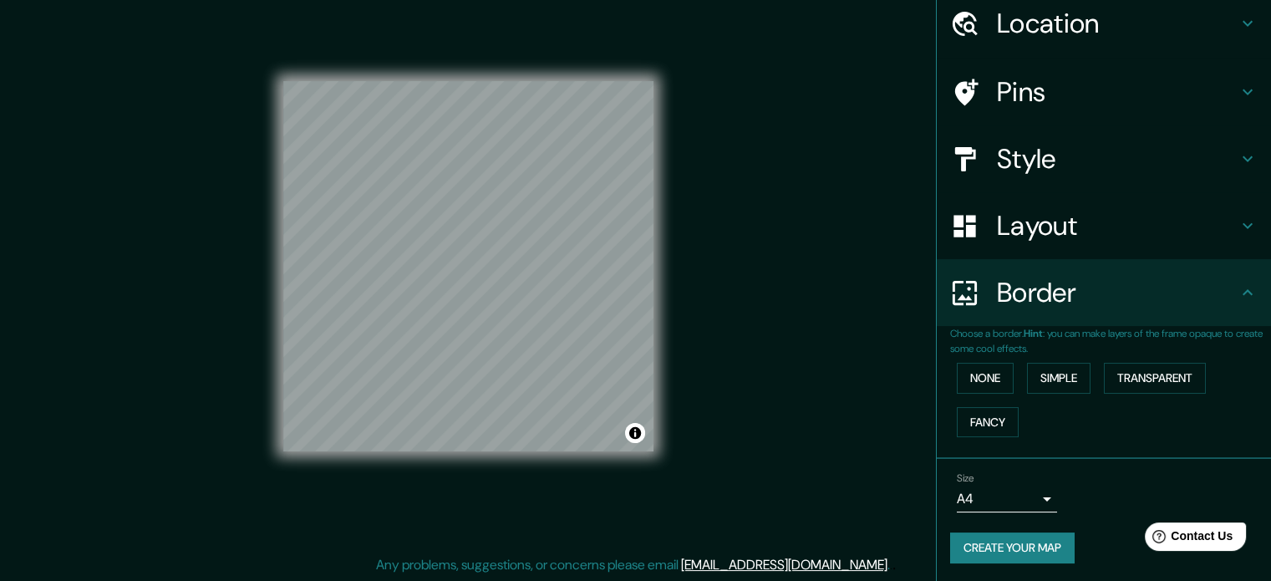
click at [1030, 548] on button "Create your map" at bounding box center [1012, 547] width 124 height 31
click at [1022, 545] on button "Create your map" at bounding box center [1012, 547] width 124 height 31
click at [1028, 548] on button "Create your map" at bounding box center [1012, 547] width 124 height 31
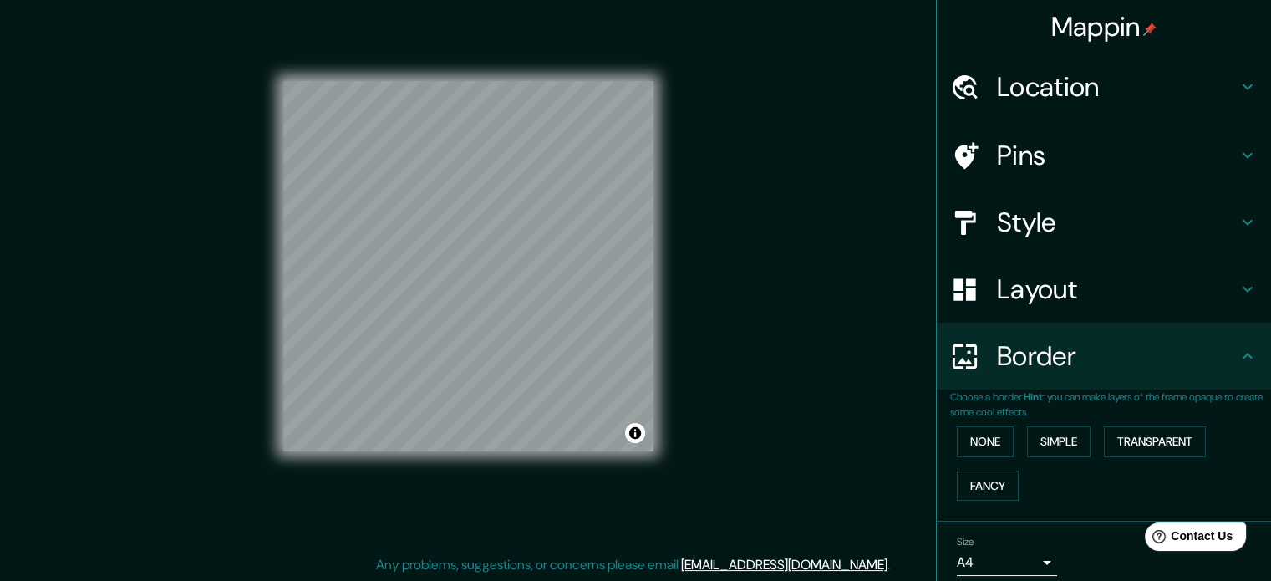
scroll to position [0, 0]
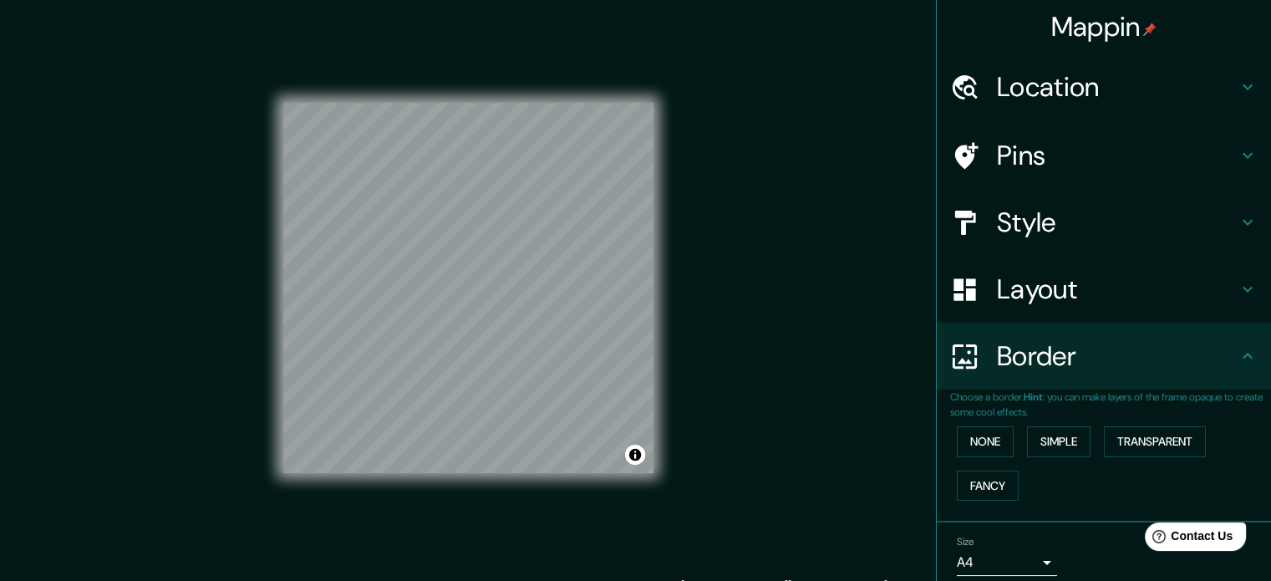
click at [1109, 26] on h4 "Mappin" at bounding box center [1104, 26] width 106 height 33
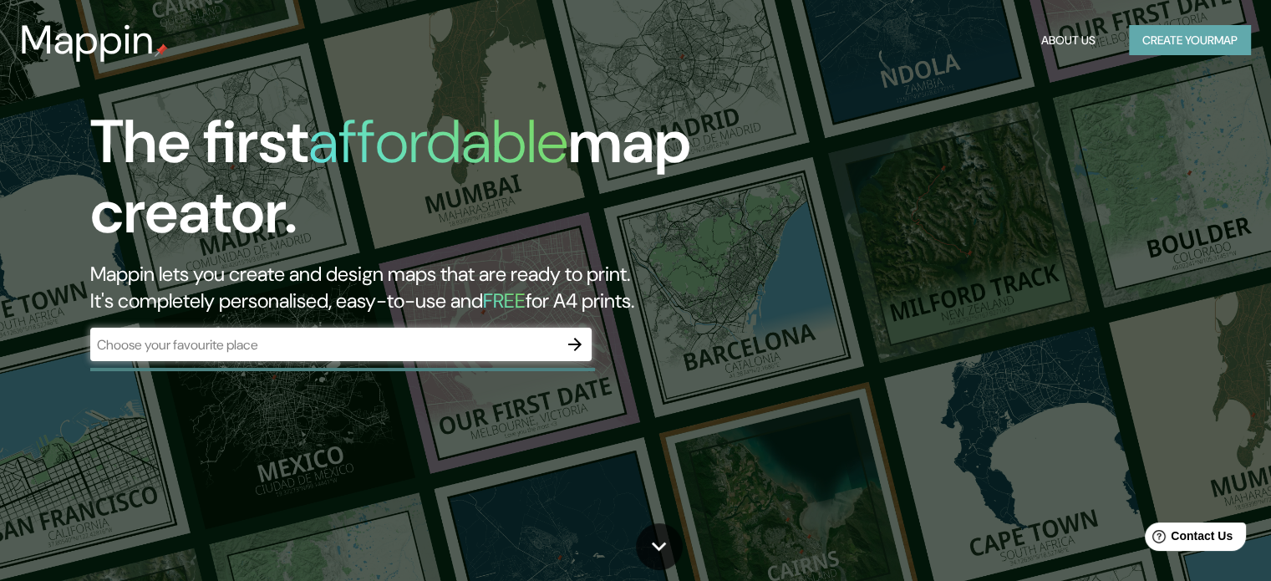
click at [1183, 48] on button "Create your map" at bounding box center [1190, 40] width 122 height 31
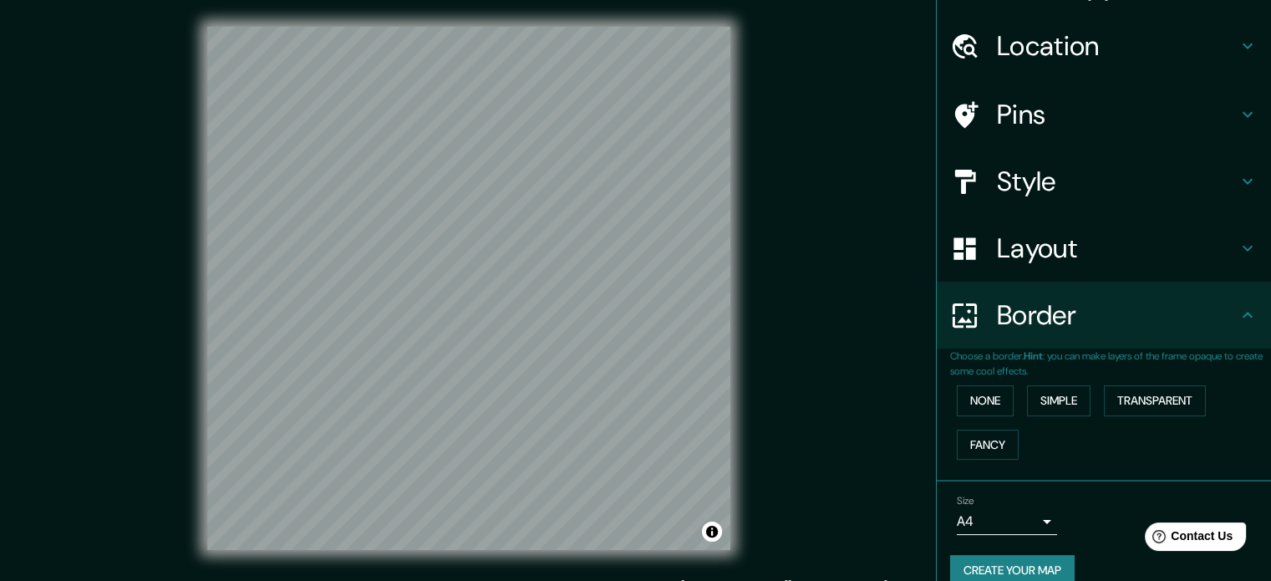
scroll to position [63, 0]
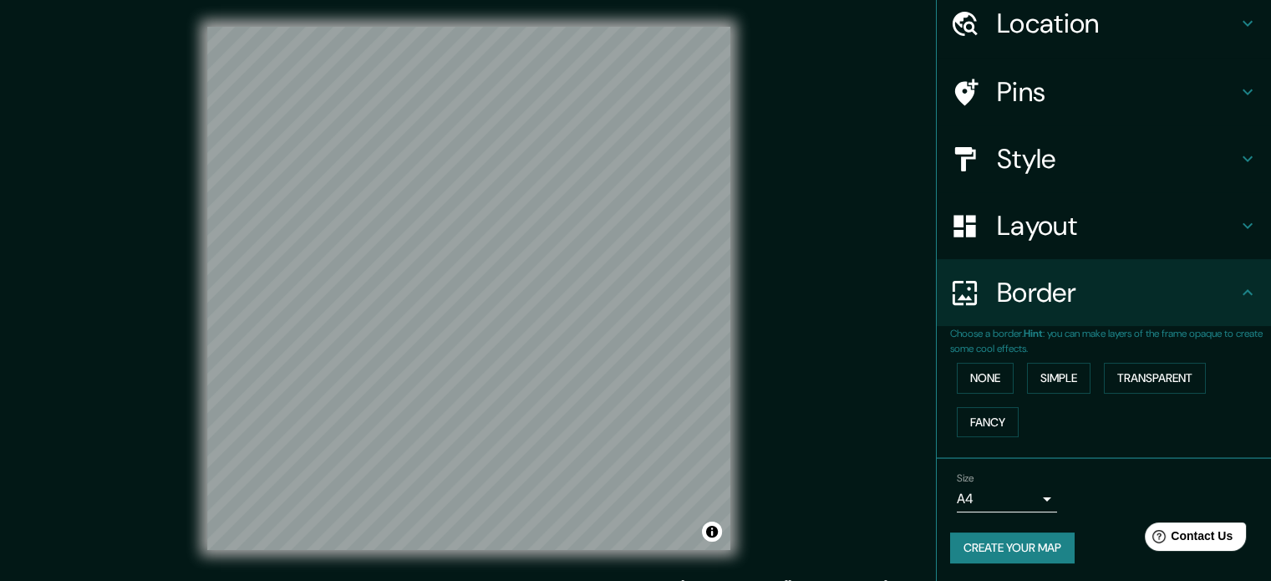
click at [1023, 539] on button "Create your map" at bounding box center [1012, 547] width 124 height 31
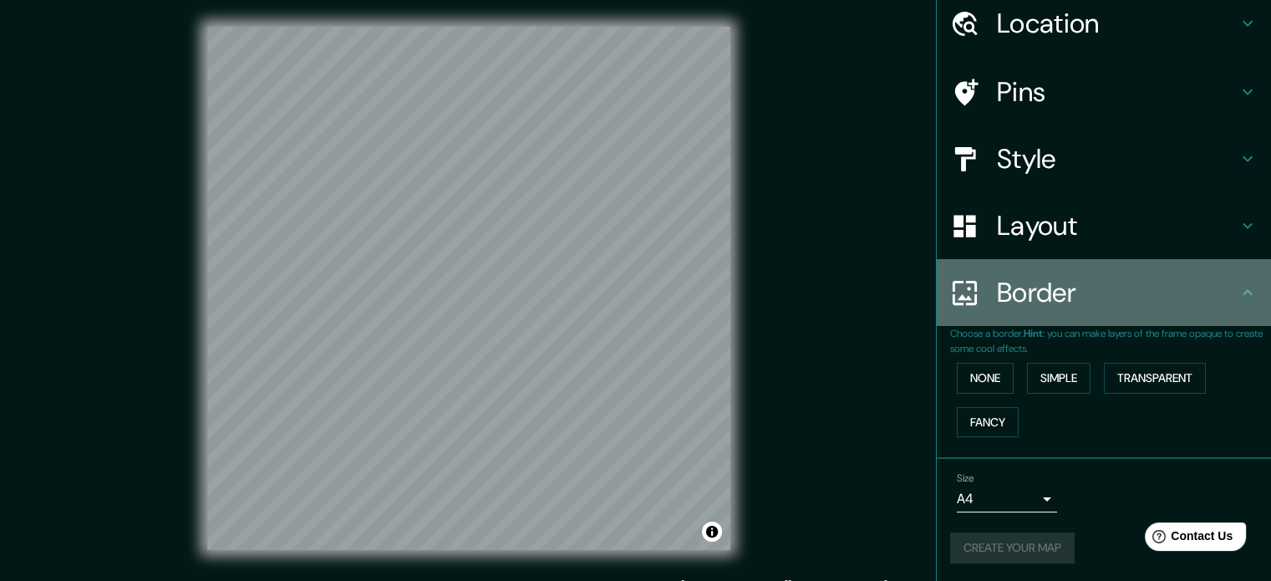
click at [1079, 283] on h4 "Border" at bounding box center [1117, 292] width 241 height 33
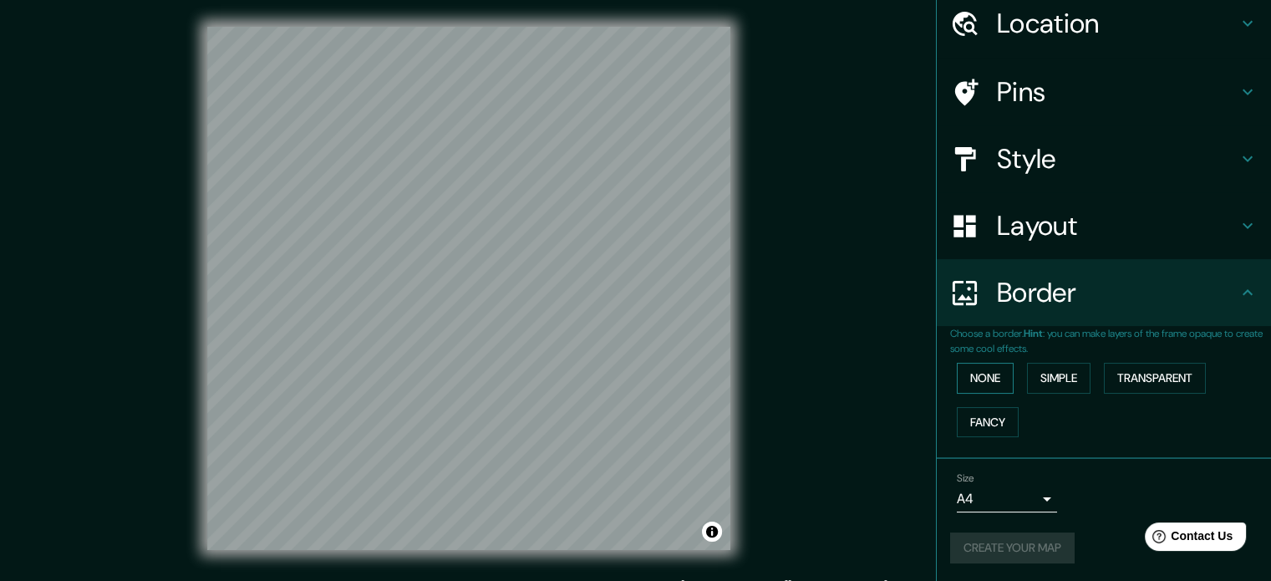
click at [982, 370] on button "None" at bounding box center [985, 378] width 57 height 31
click at [1009, 544] on div "Create your map" at bounding box center [1103, 547] width 307 height 31
click at [1073, 227] on h4 "Layout" at bounding box center [1117, 225] width 241 height 33
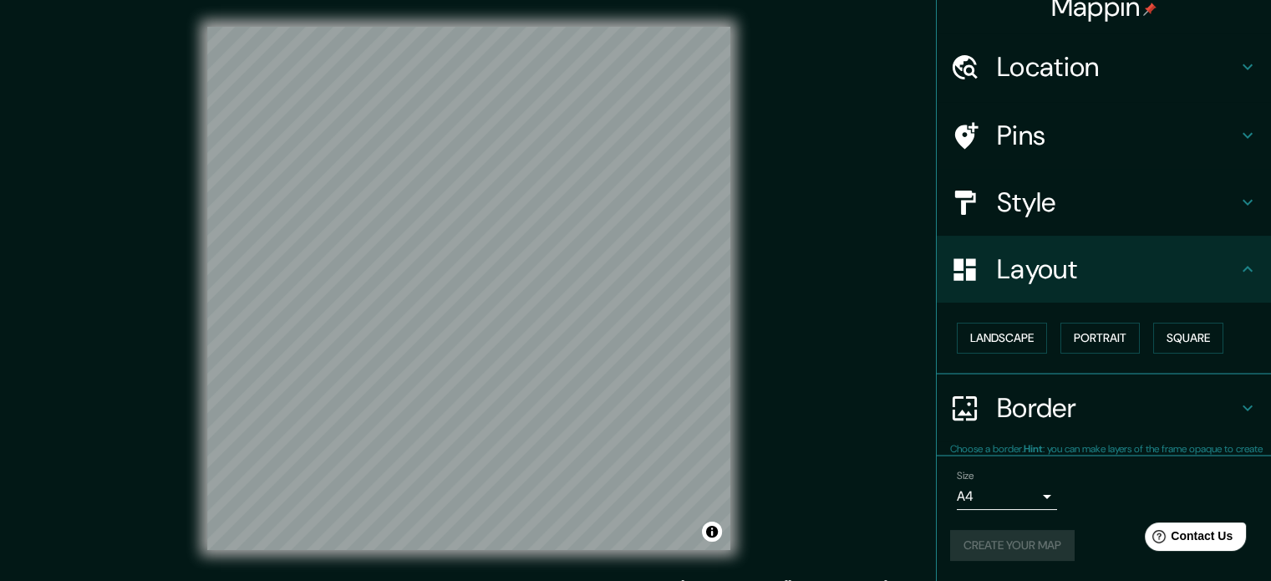
scroll to position [18, 0]
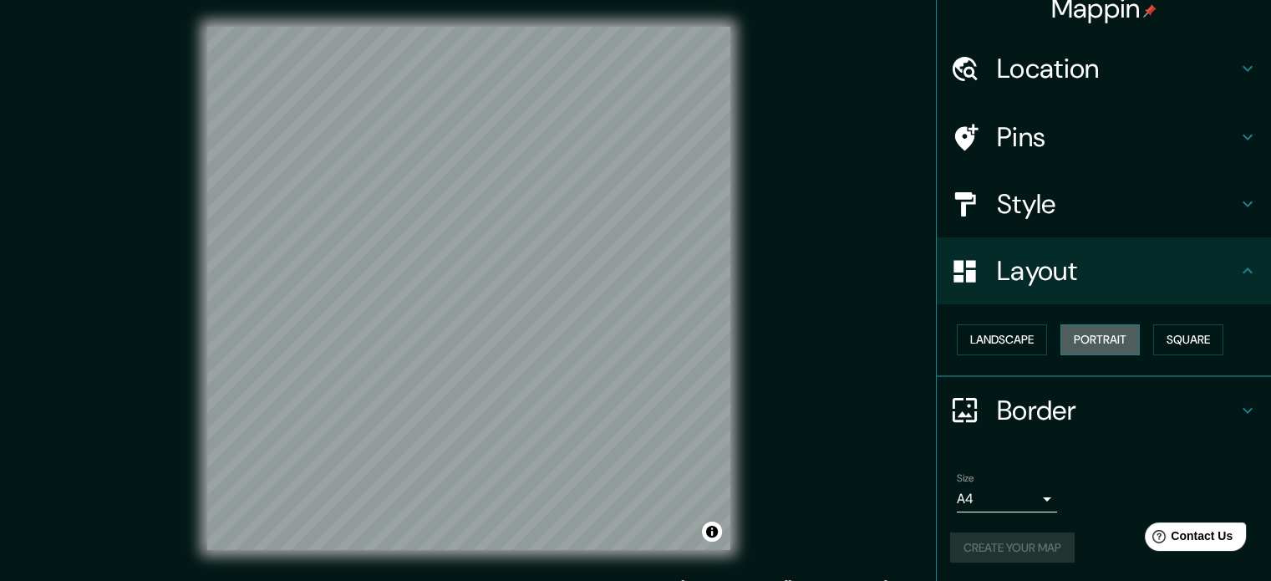
click at [1087, 335] on button "Portrait" at bounding box center [1099, 339] width 79 height 31
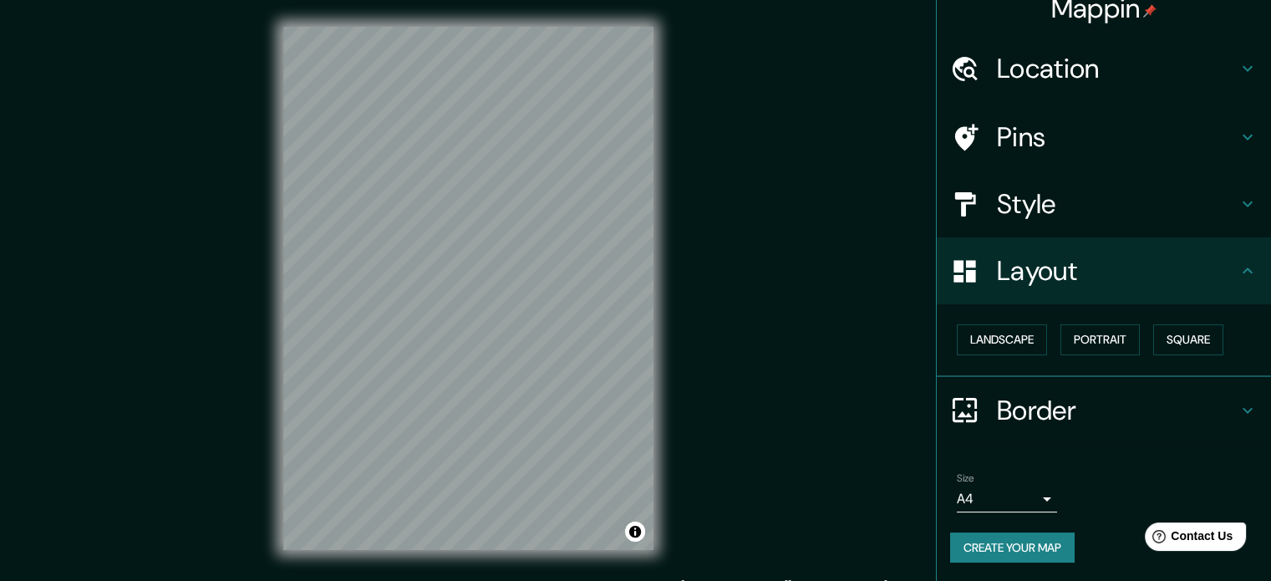
click at [1016, 547] on button "Create your map" at bounding box center [1012, 547] width 124 height 31
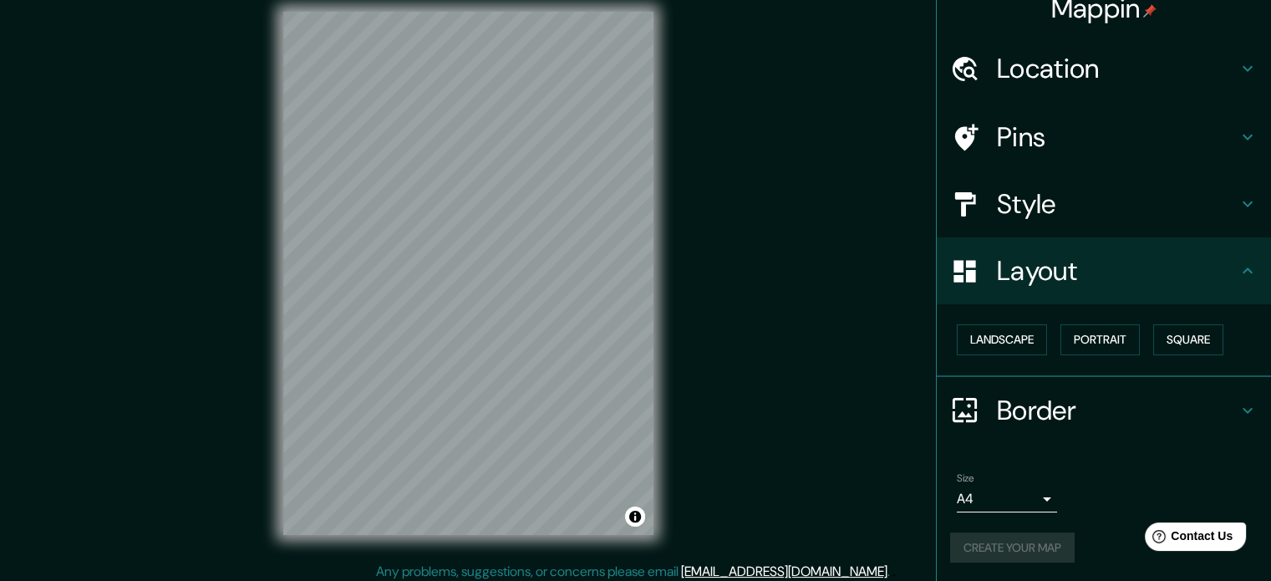
scroll to position [22, 0]
